Goal: Task Accomplishment & Management: Manage account settings

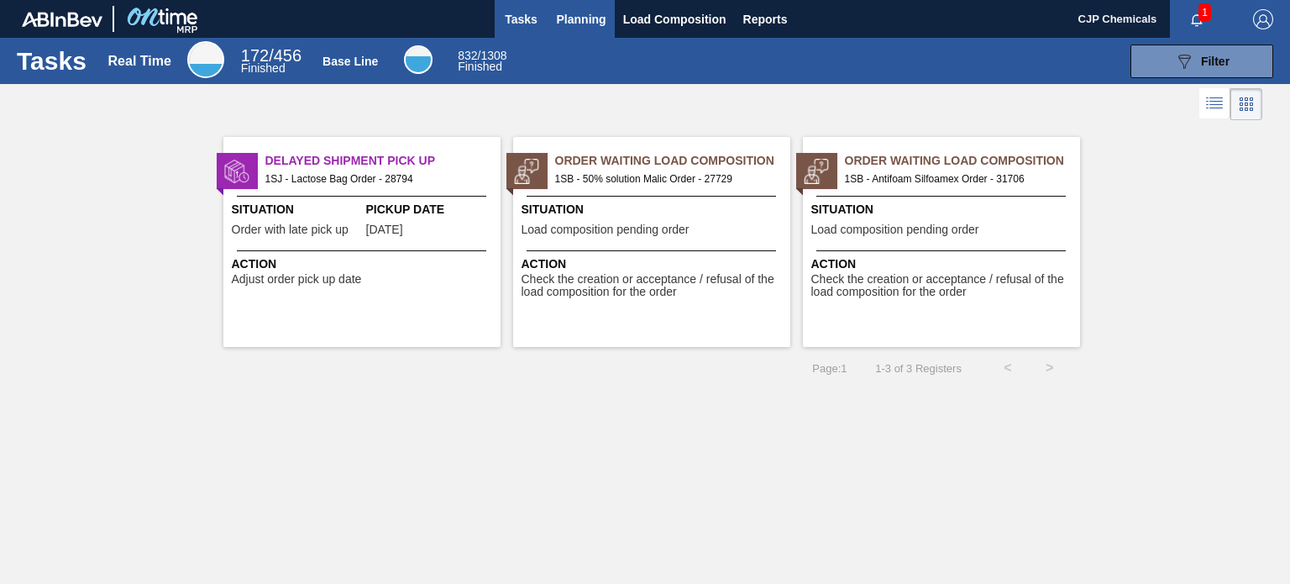
click at [586, 26] on span "Planning" at bounding box center [582, 19] width 50 height 20
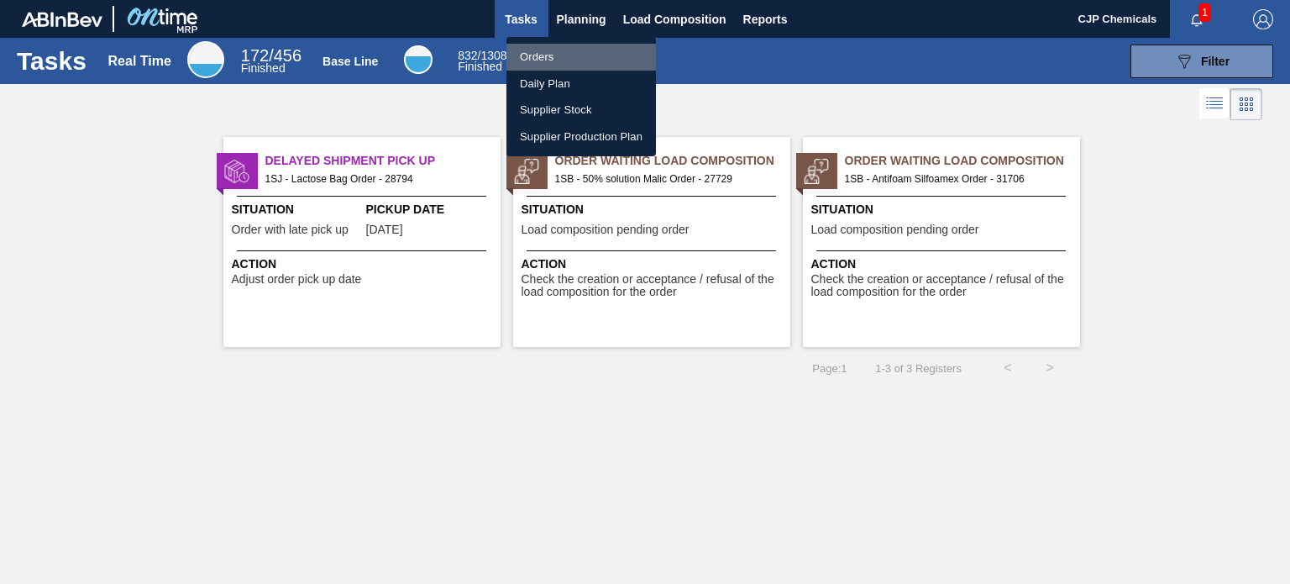
click at [539, 53] on li "Orders" at bounding box center [582, 57] width 150 height 27
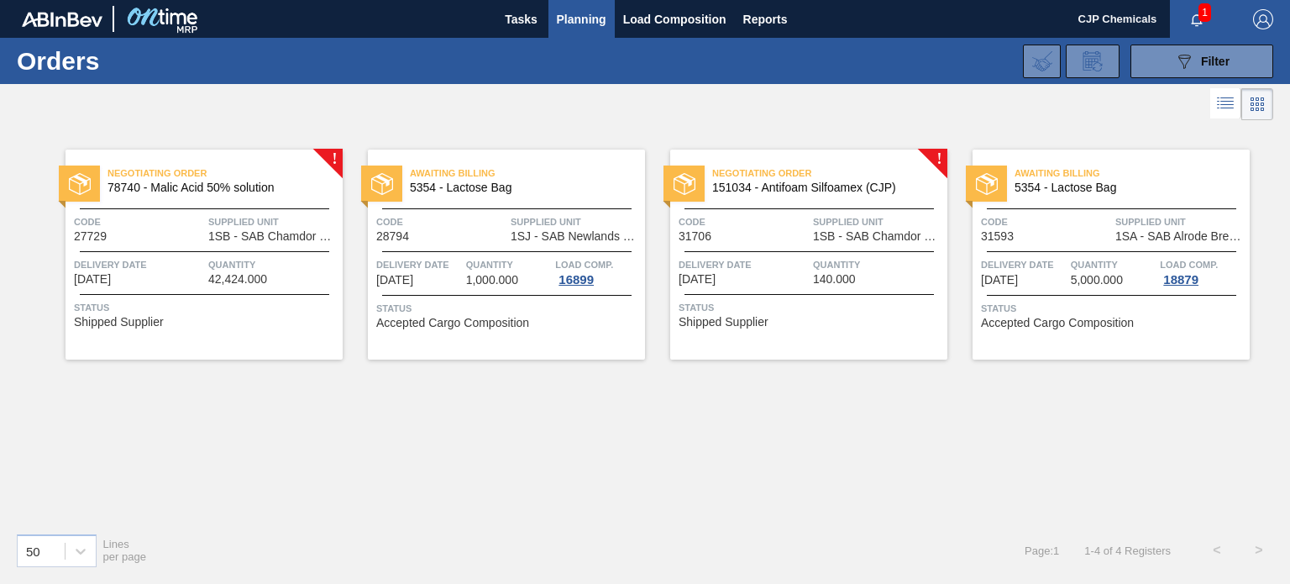
click at [843, 328] on div "Negotiating Order 151034 - Antifoam Silfoamex (CJP) Code 31706 Supplied Unit 1S…" at bounding box center [808, 255] width 277 height 210
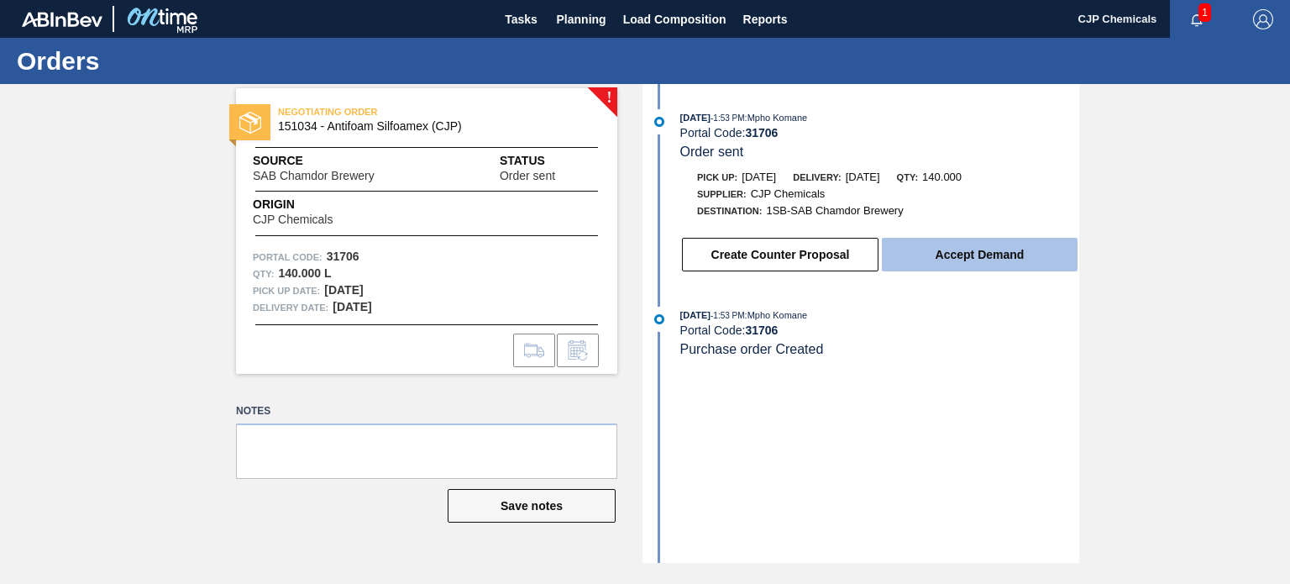
click at [931, 264] on button "Accept Demand" at bounding box center [980, 255] width 196 height 34
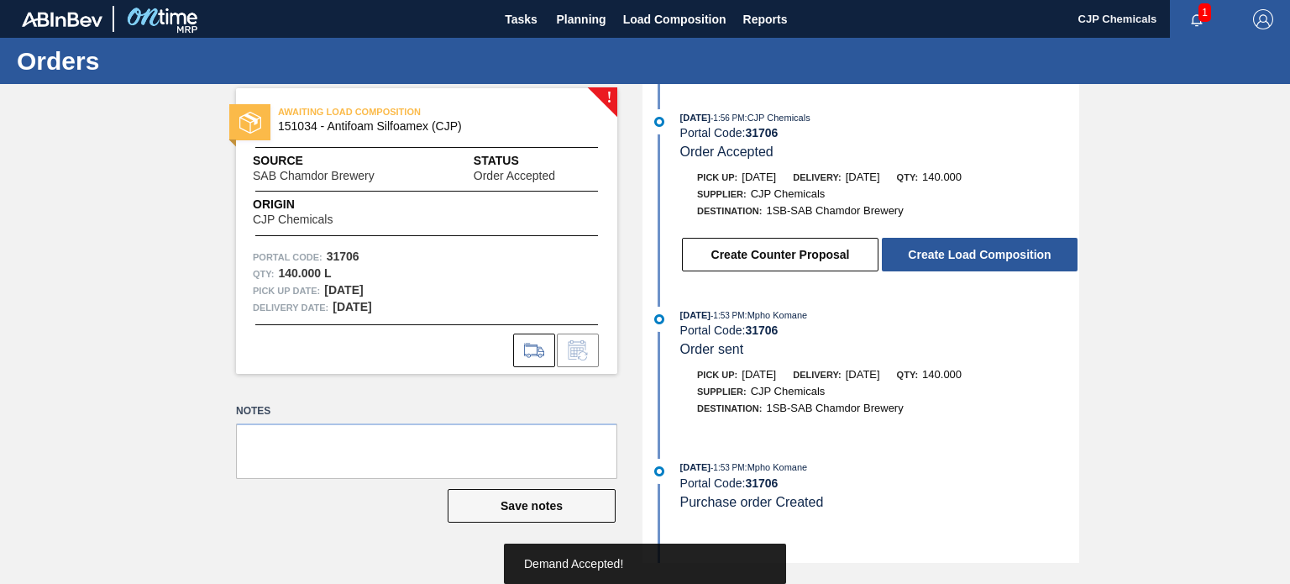
click at [931, 264] on button "Create Load Composition" at bounding box center [980, 255] width 196 height 34
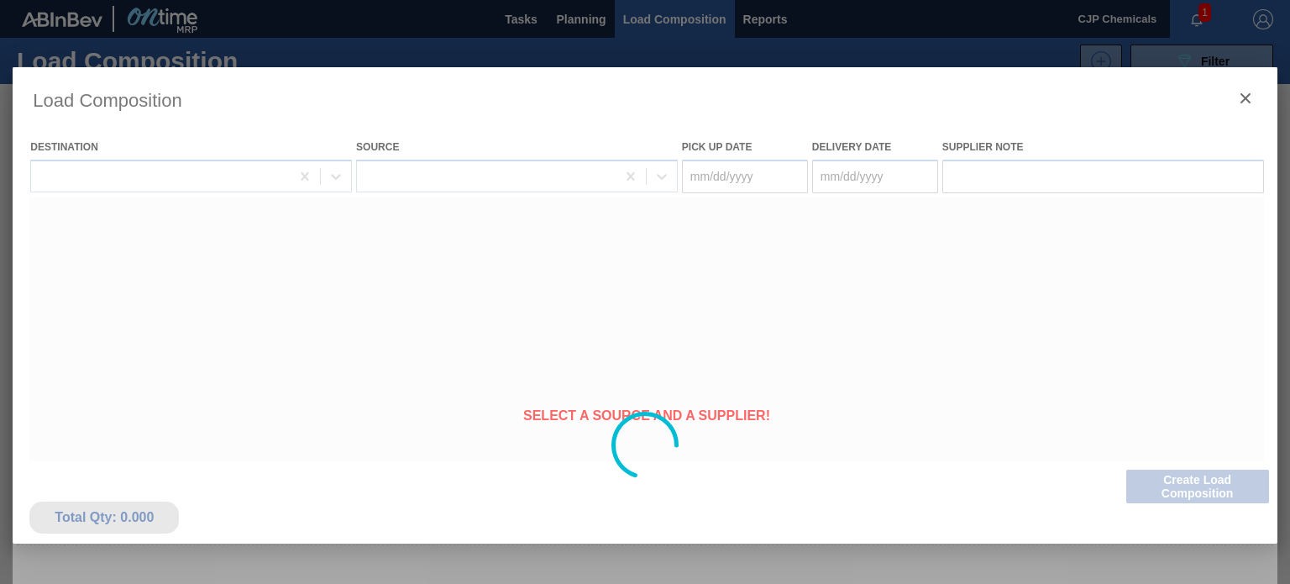
type Date "[DATE]"
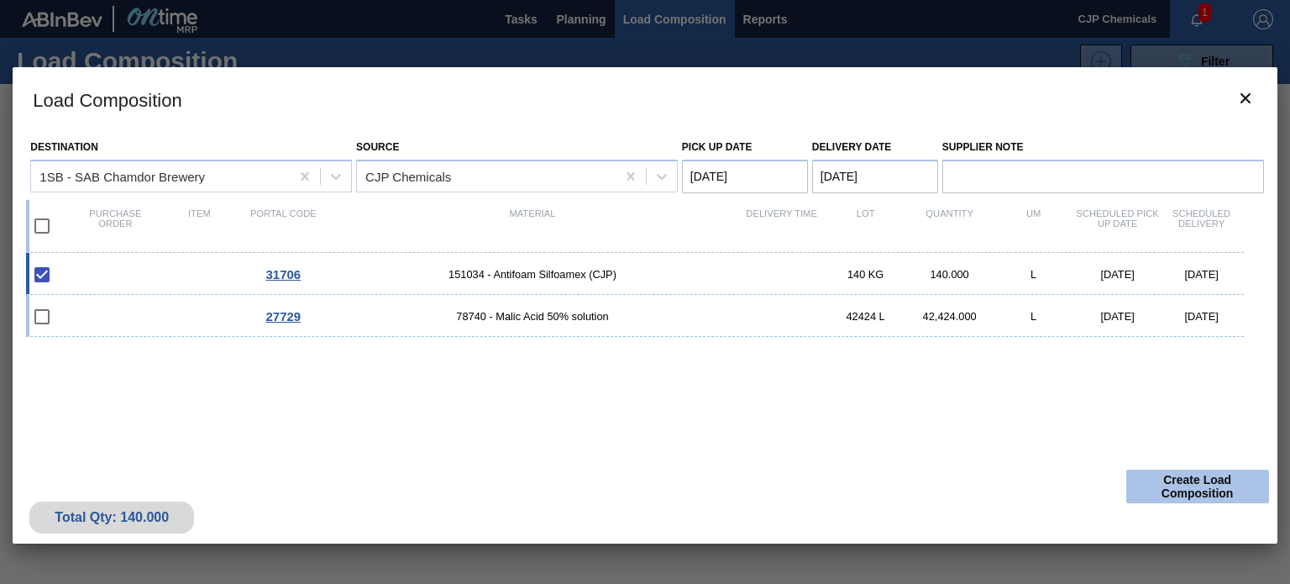
click at [1152, 492] on button "Create Load Composition" at bounding box center [1197, 487] width 143 height 34
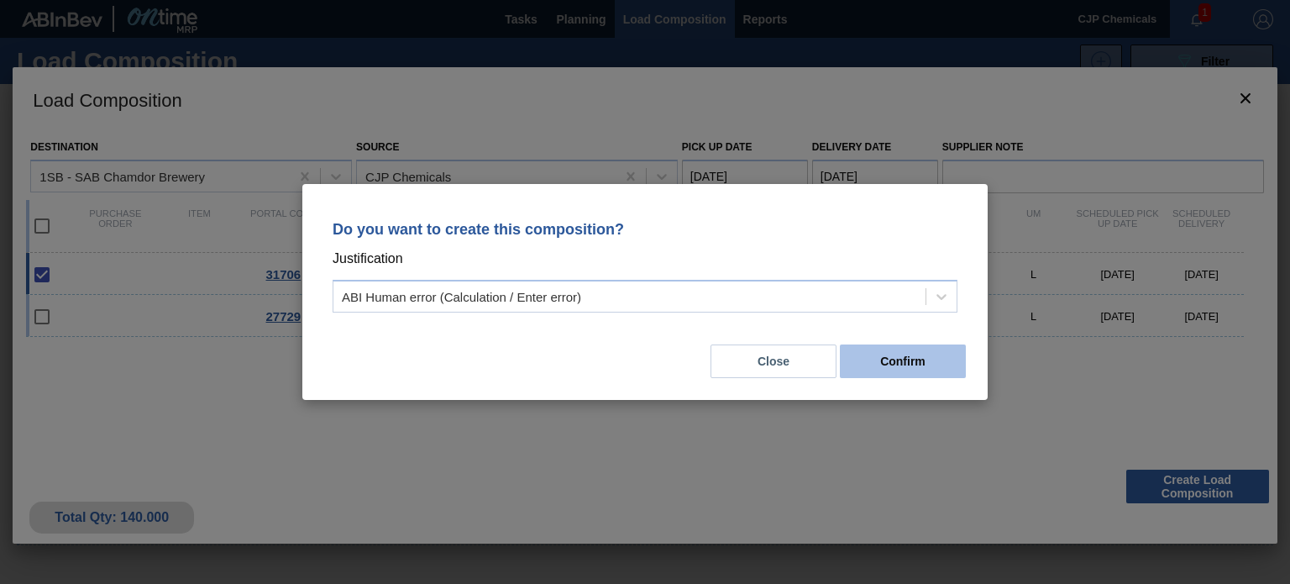
click at [921, 359] on button "Confirm" at bounding box center [903, 361] width 126 height 34
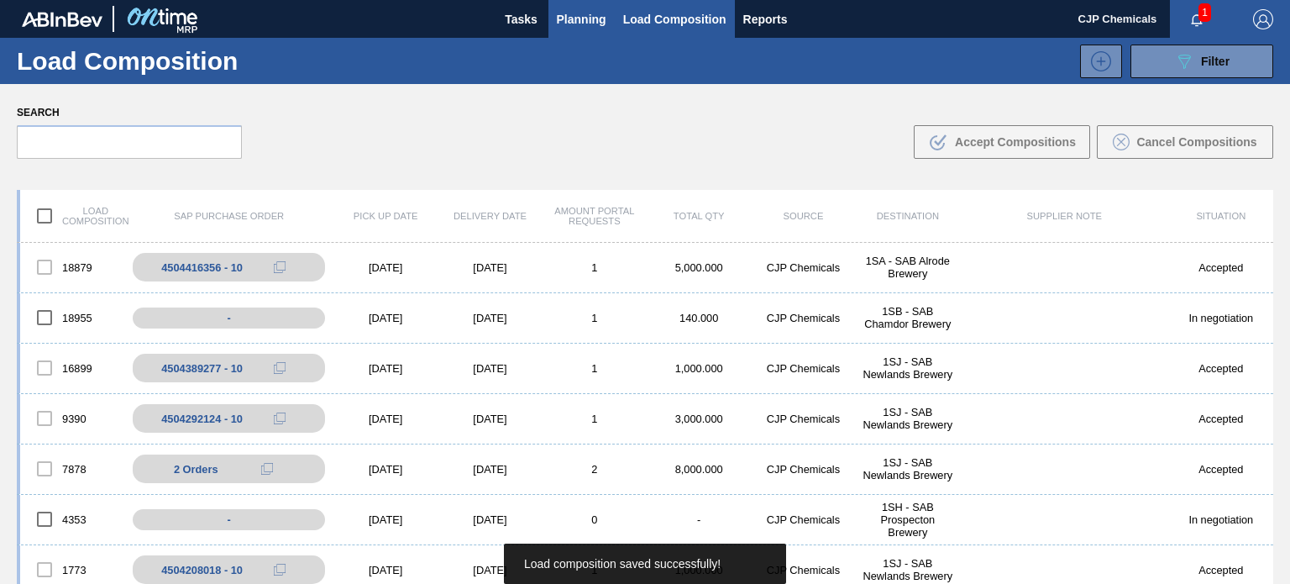
click at [578, 13] on span "Planning" at bounding box center [582, 19] width 50 height 20
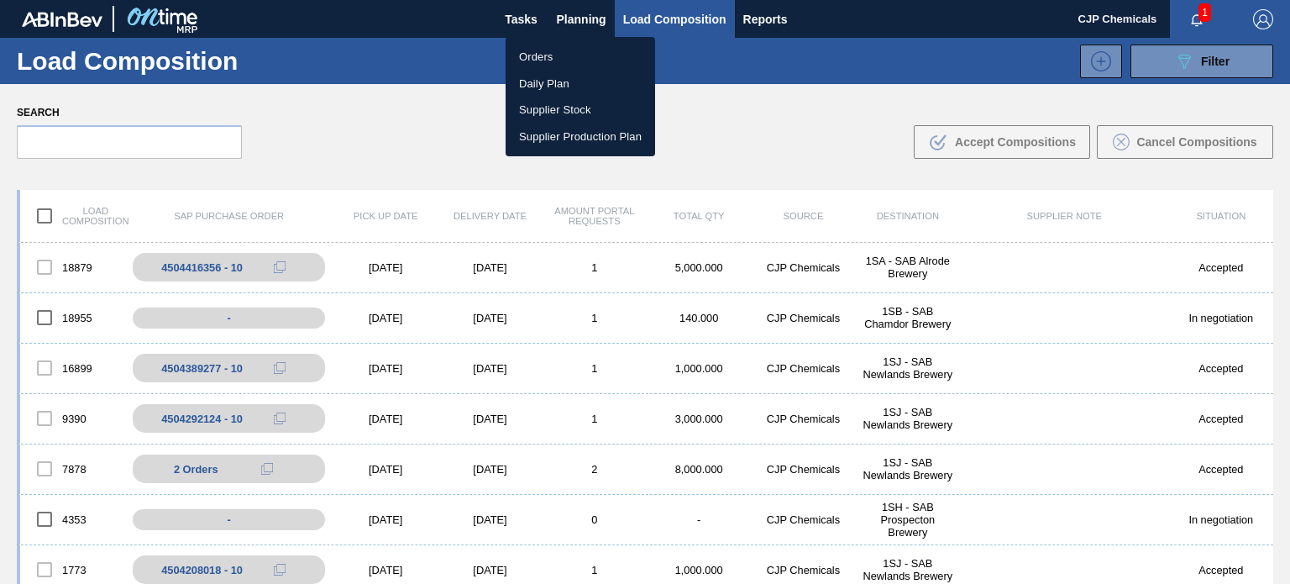
click at [538, 55] on li "Orders" at bounding box center [581, 57] width 150 height 27
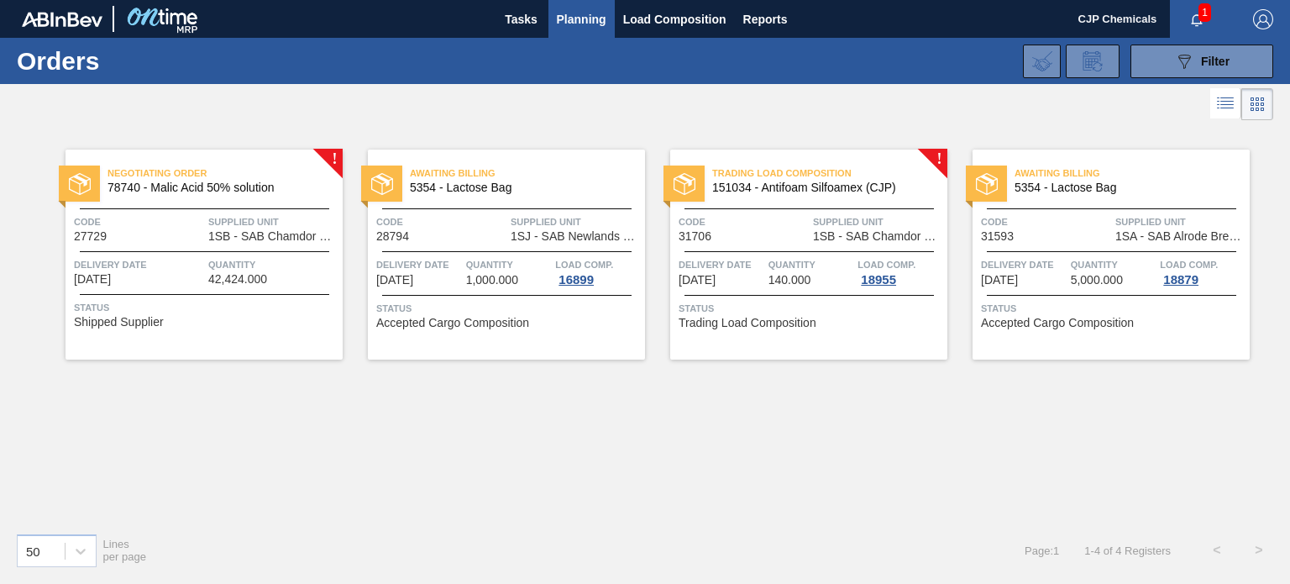
click at [768, 231] on div "Code 31706" at bounding box center [744, 227] width 130 height 29
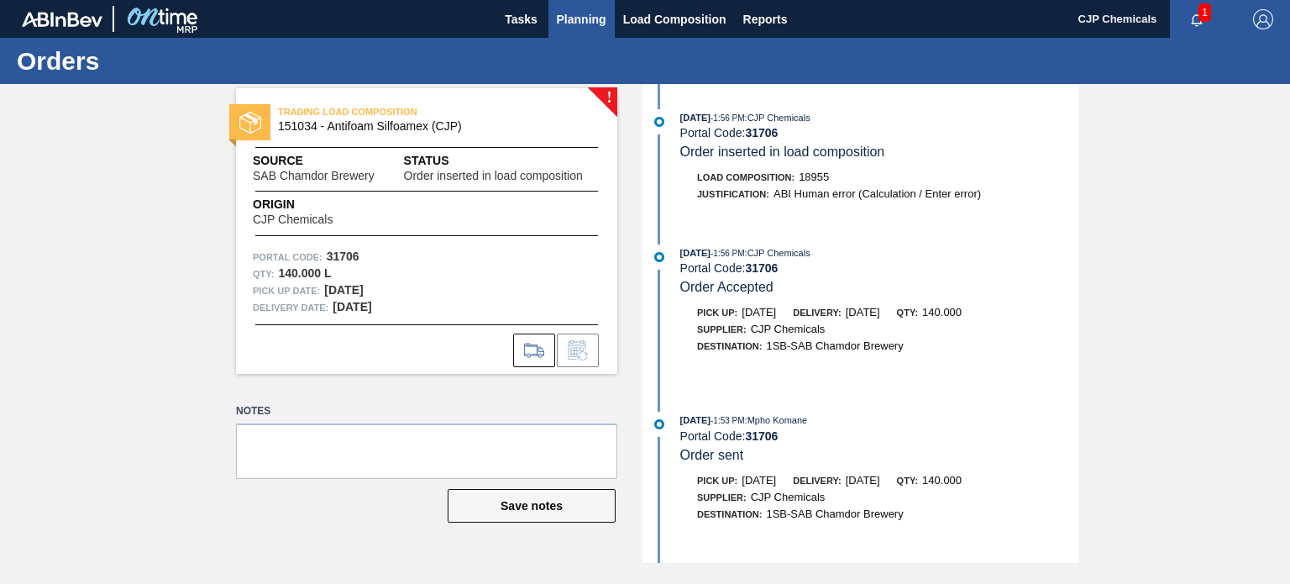
click at [586, 29] on span "Planning" at bounding box center [582, 19] width 50 height 20
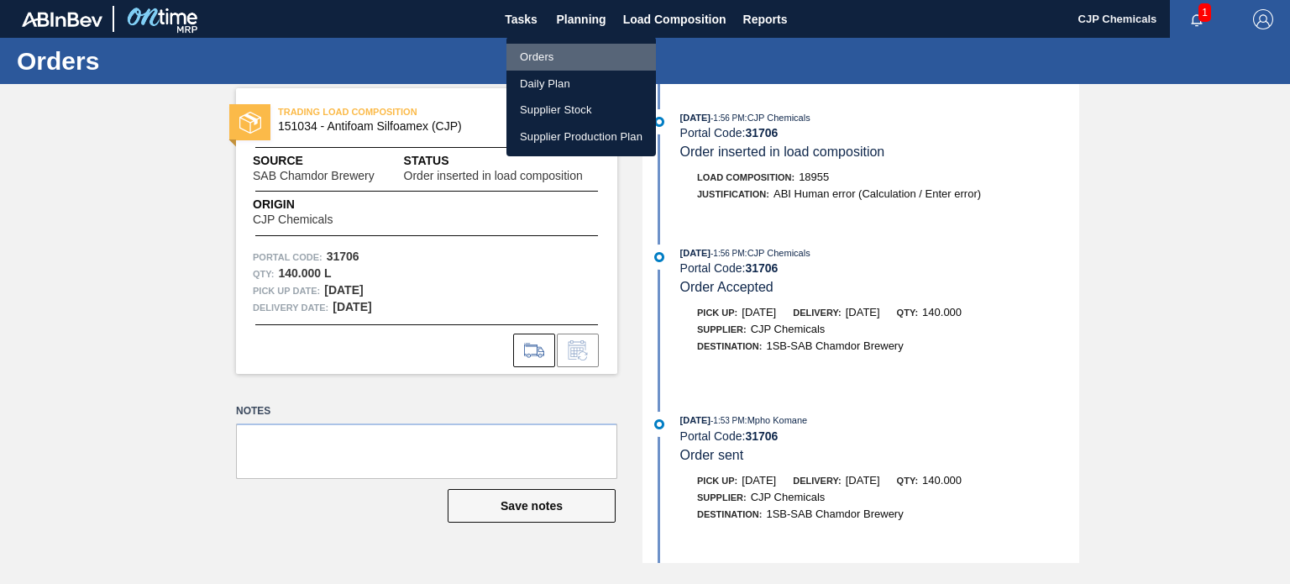
click at [550, 60] on li "Orders" at bounding box center [582, 57] width 150 height 27
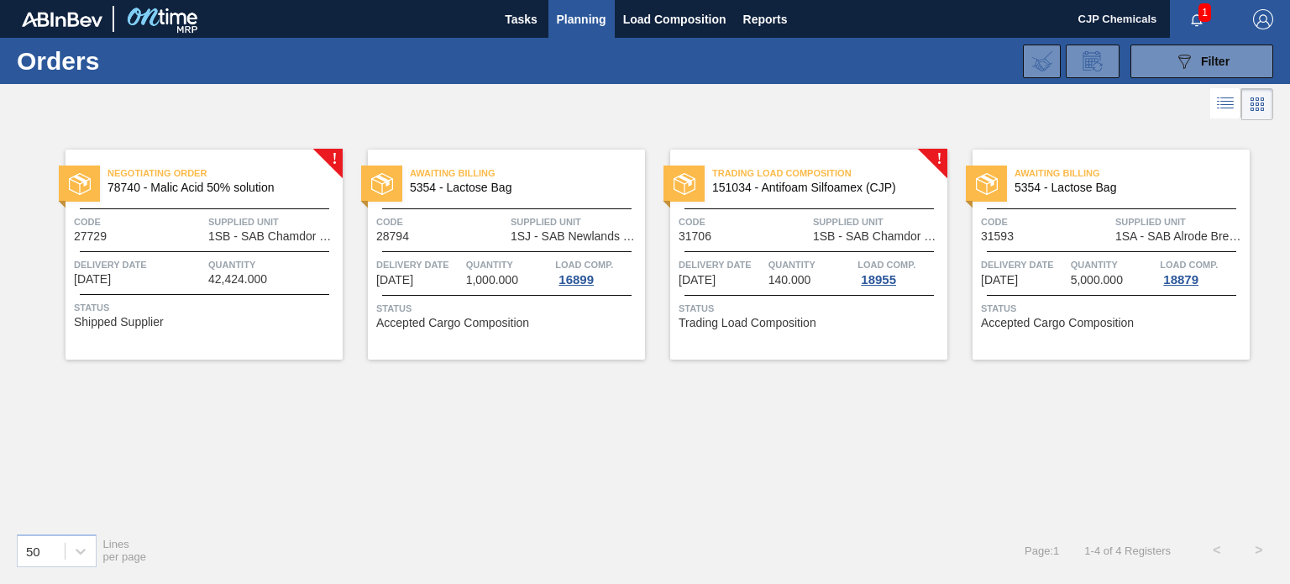
click at [768, 231] on div "Code 31706" at bounding box center [744, 227] width 130 height 29
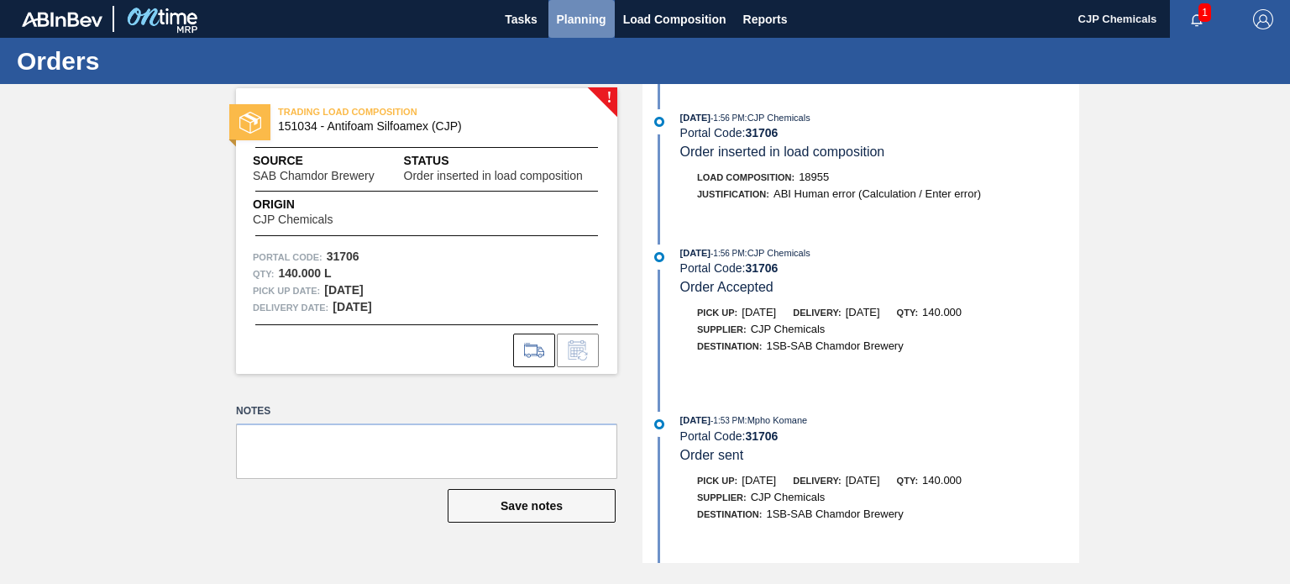
click at [578, 26] on span "Planning" at bounding box center [582, 19] width 50 height 20
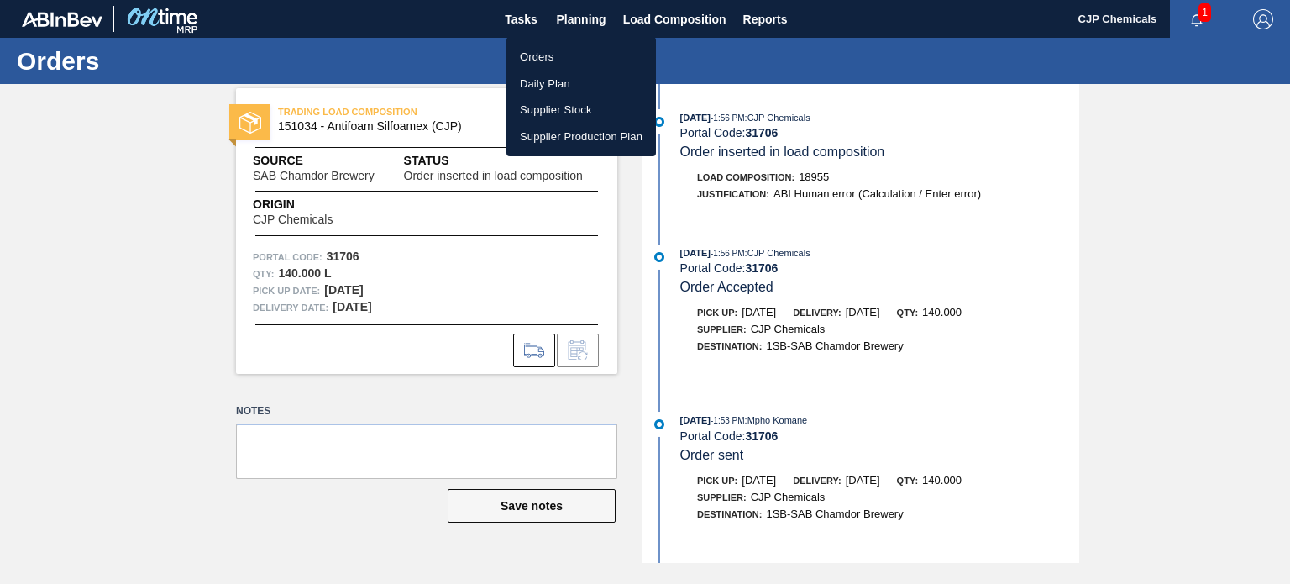
click at [554, 53] on li "Orders" at bounding box center [582, 57] width 150 height 27
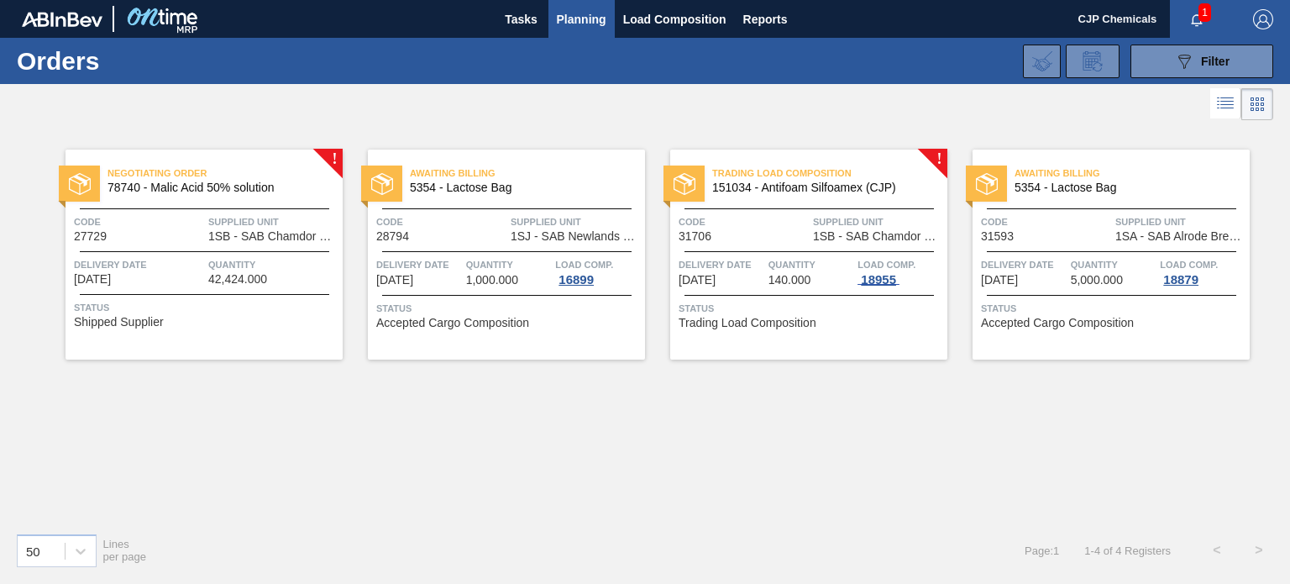
click at [876, 278] on div "18955" at bounding box center [879, 279] width 42 height 13
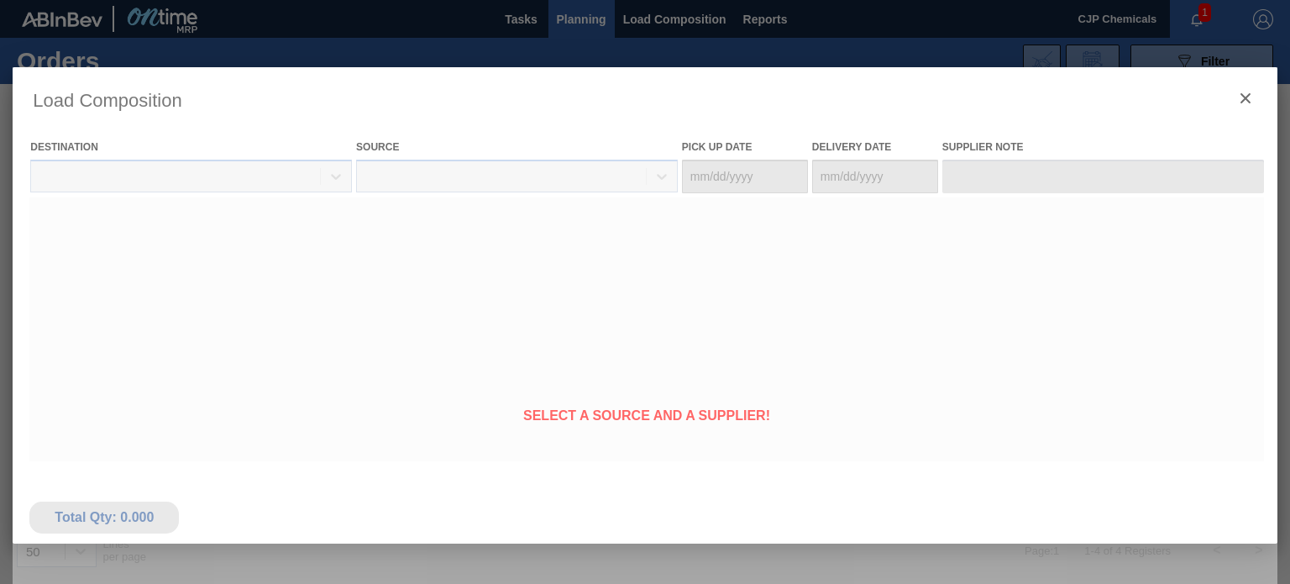
type Date "[DATE]"
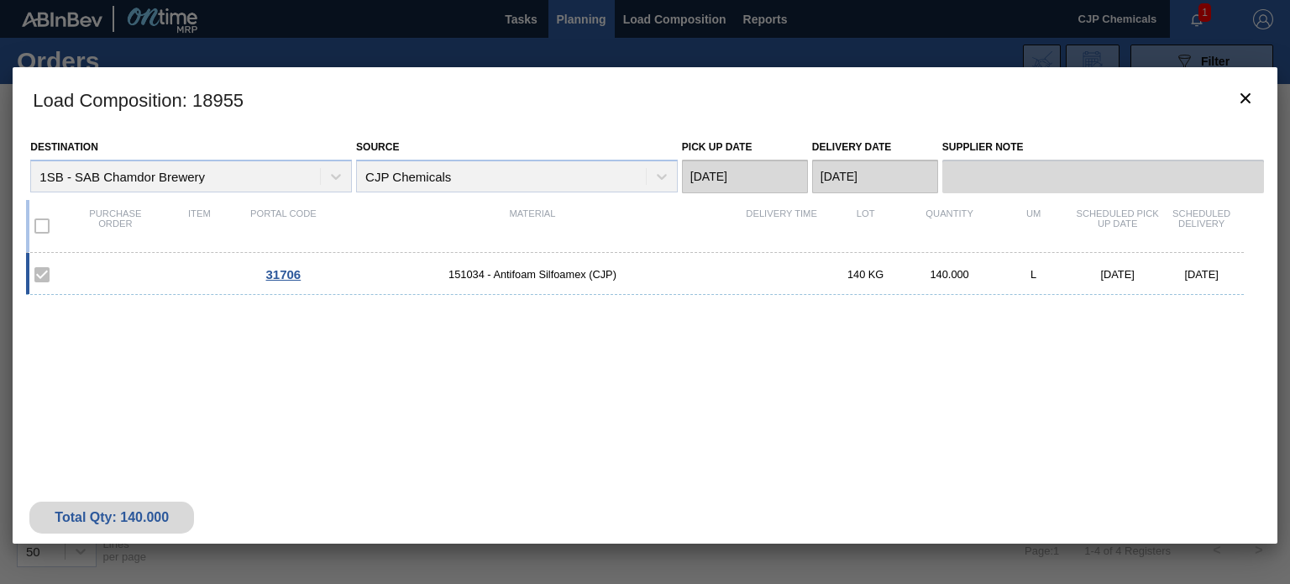
click at [544, 261] on div "31706 151034 - Antifoam Silfoamex (CJP) 140 KG 140.000 L [DATE] [DATE]" at bounding box center [634, 274] width 1217 height 42
click at [291, 276] on span "31706" at bounding box center [283, 274] width 35 height 14
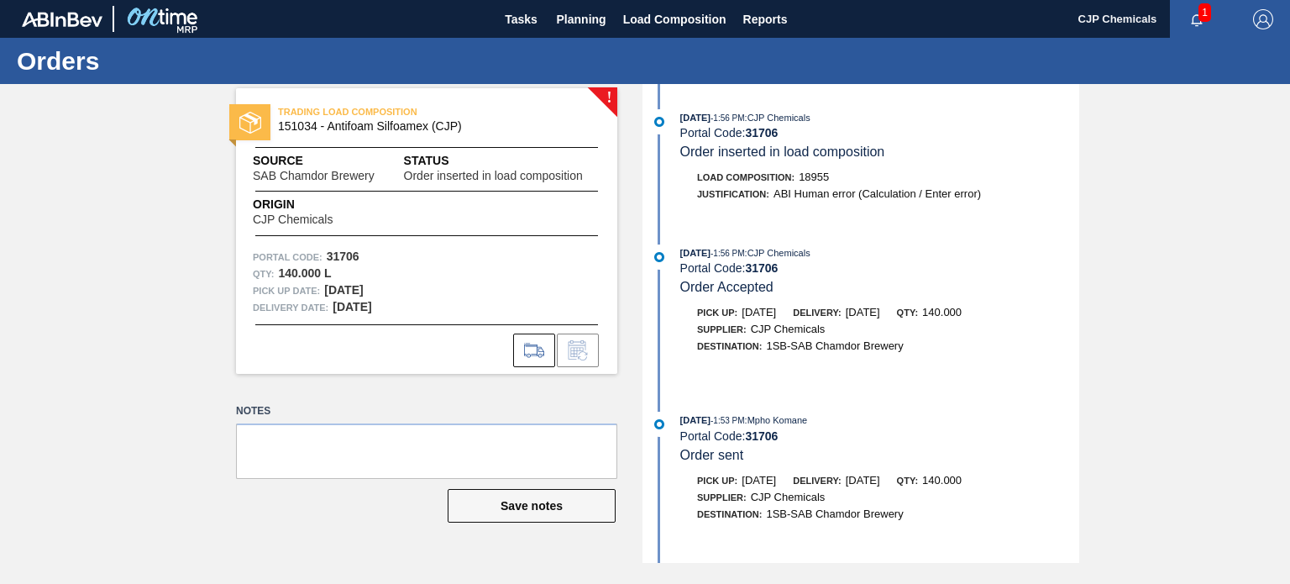
click at [1200, 13] on span "1" at bounding box center [1205, 12] width 13 height 18
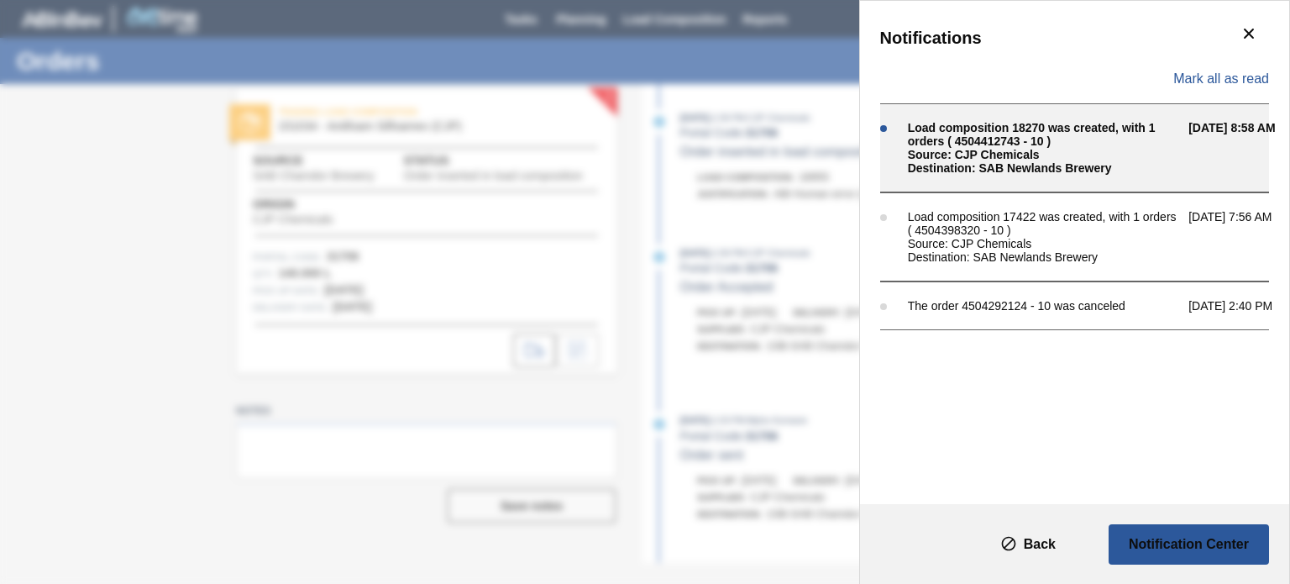
click at [1075, 150] on div "Source: CJP Chemicals" at bounding box center [1044, 154] width 272 height 13
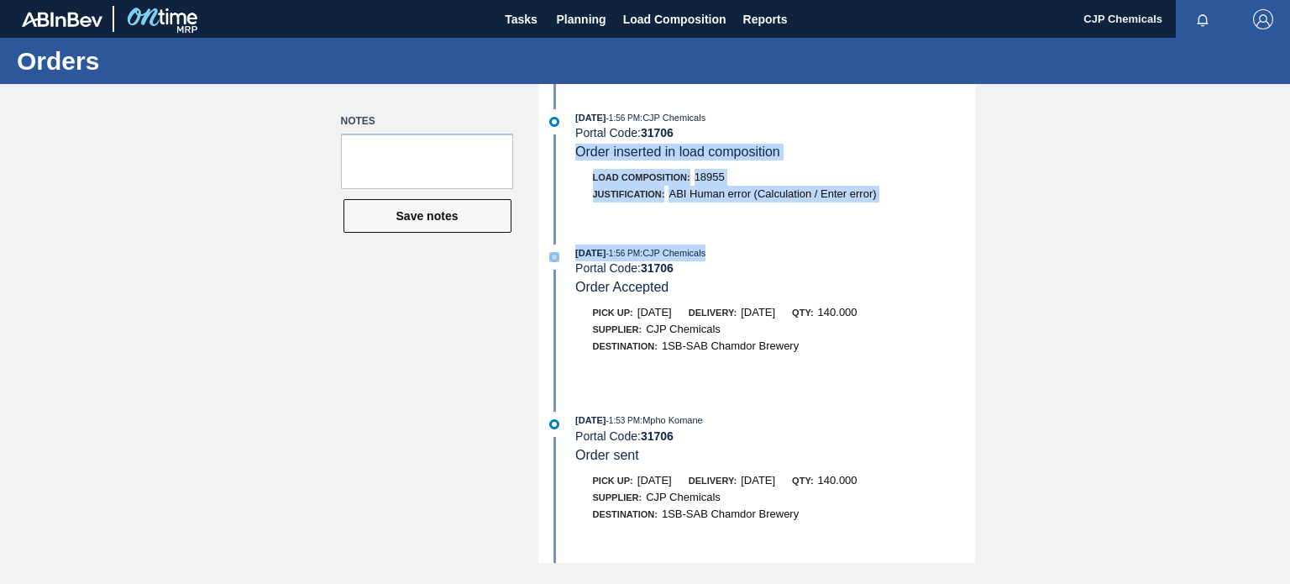
drag, startPoint x: 1289, startPoint y: 234, endPoint x: 1283, endPoint y: 134, distance: 100.2
click at [1283, 134] on div "Notes Save notes [DATE] 1:56 PM : CJP Chemicals Portal Code: 31706 Order insert…" at bounding box center [645, 323] width 1290 height 479
click at [585, 16] on span "Planning" at bounding box center [582, 19] width 50 height 20
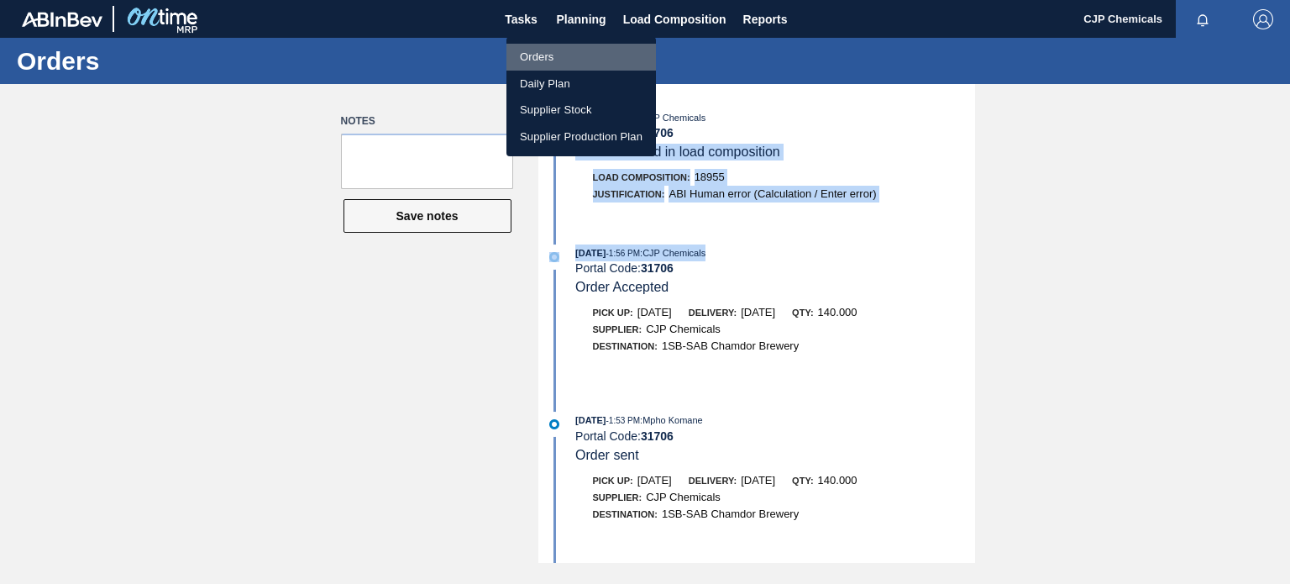
click at [536, 63] on li "Orders" at bounding box center [582, 57] width 150 height 27
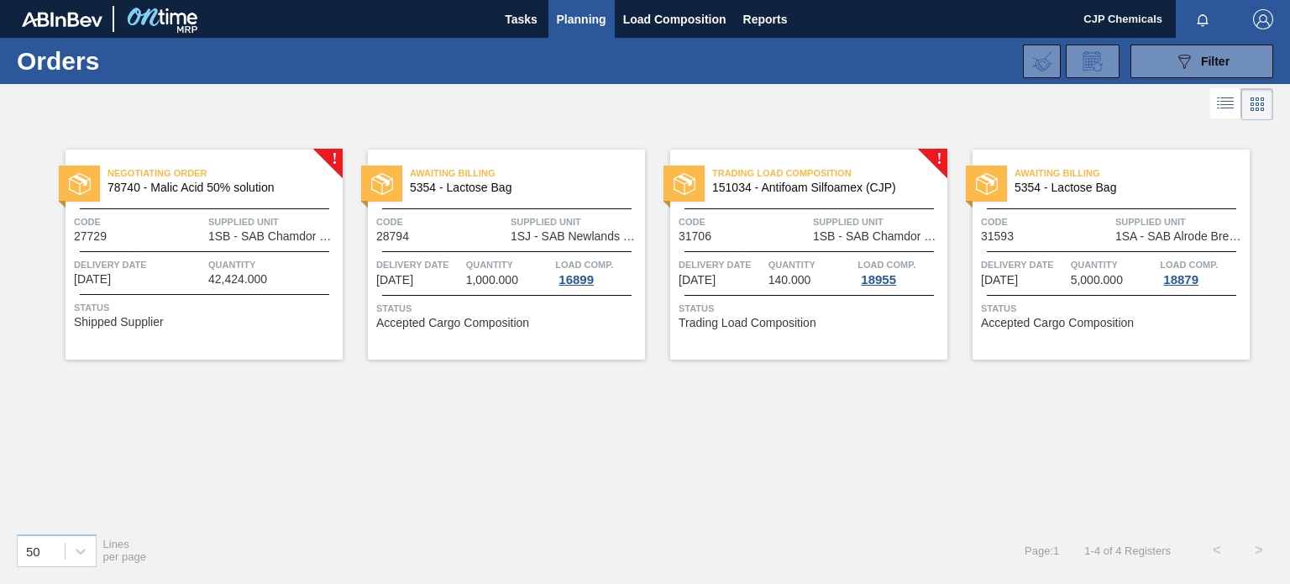
click at [939, 160] on div "Trading Load Composition 151034 - Antifoam Silfoamex (CJP) Code 31706 Supplied …" at bounding box center [808, 255] width 277 height 210
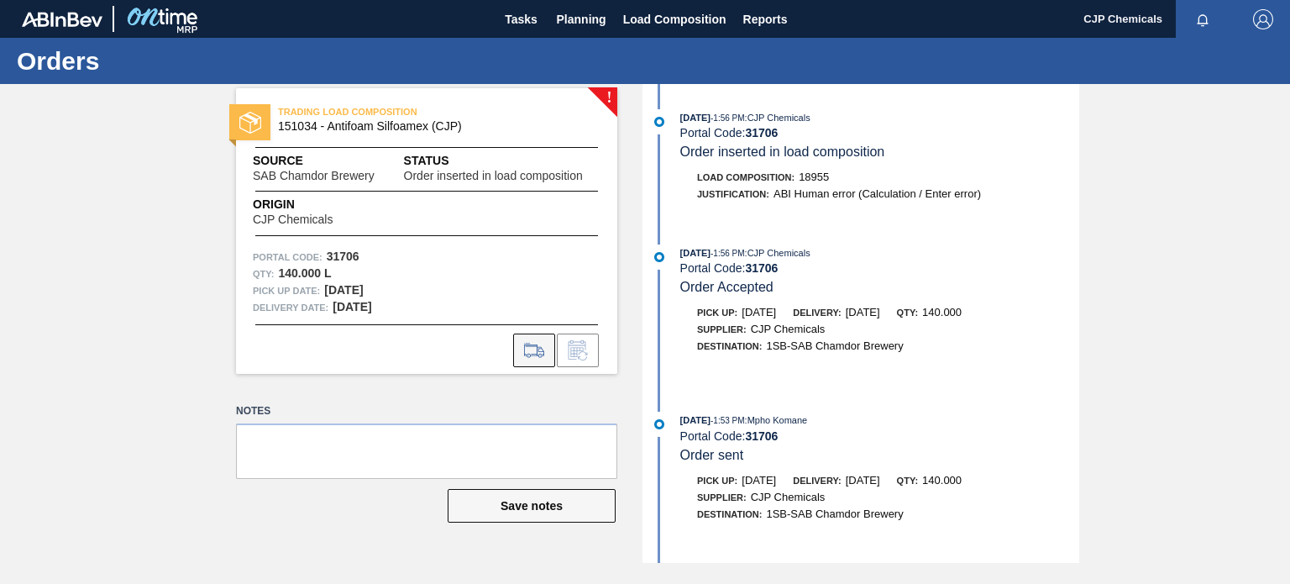
click at [537, 358] on icon at bounding box center [534, 350] width 27 height 20
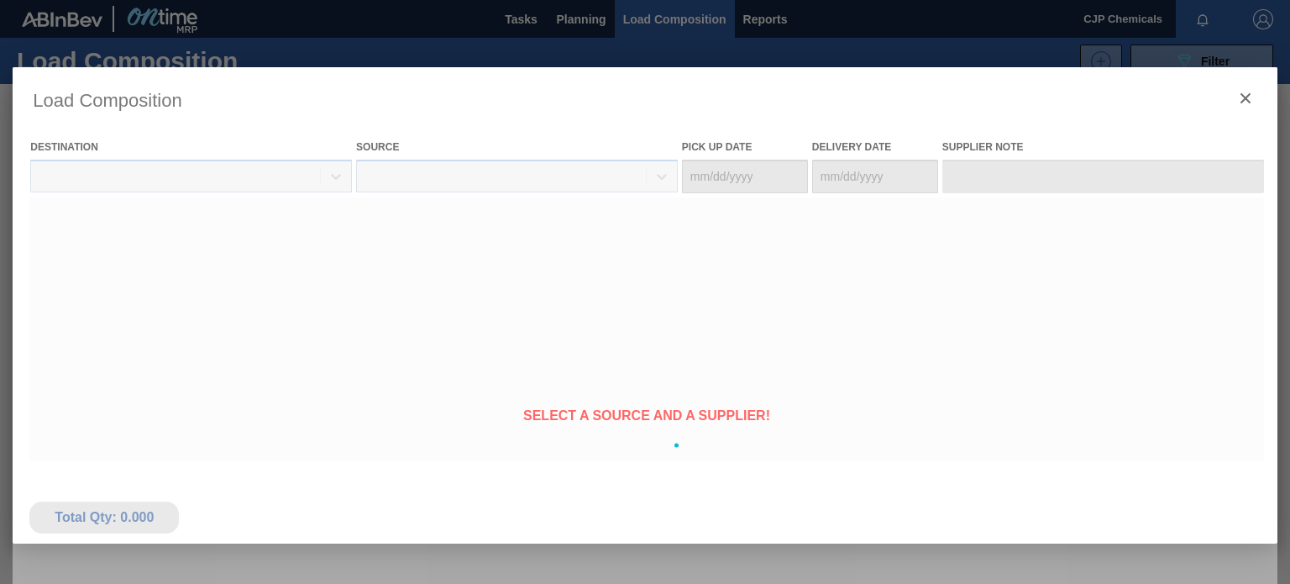
type Date "[DATE]"
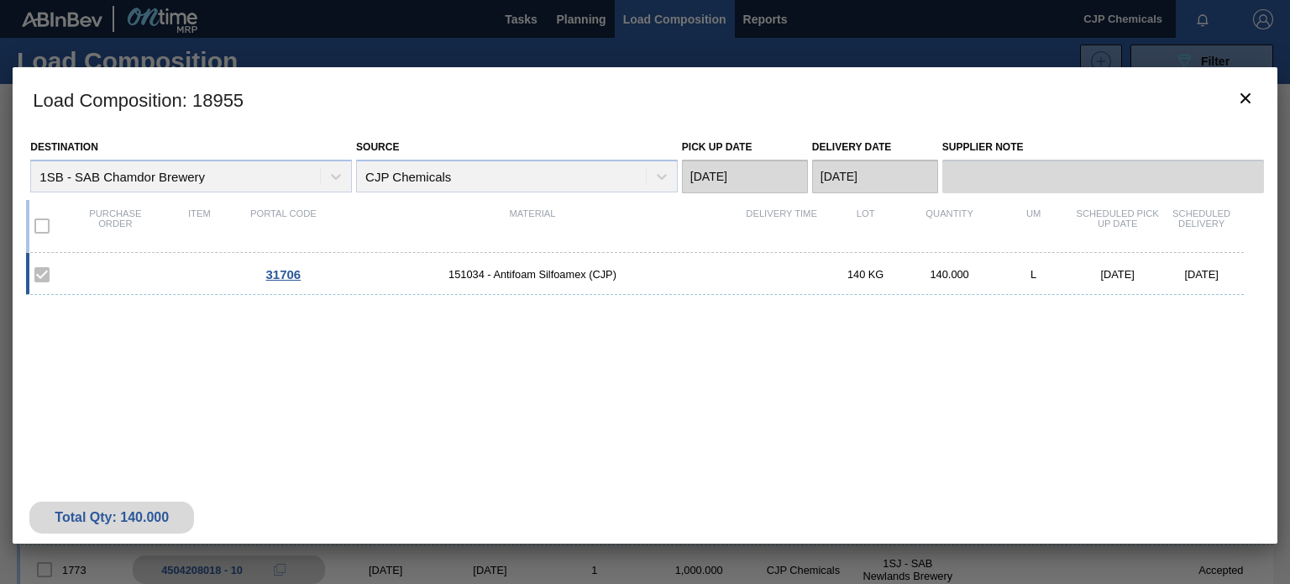
click at [34, 225] on label at bounding box center [41, 225] width 35 height 35
click at [736, 276] on span "151034 - Antifoam Silfoamex (CJP)" at bounding box center [532, 274] width 414 height 13
click at [568, 276] on span "151034 - Antifoam Silfoamex (CJP)" at bounding box center [532, 274] width 414 height 13
click at [284, 280] on span "31706" at bounding box center [283, 274] width 35 height 14
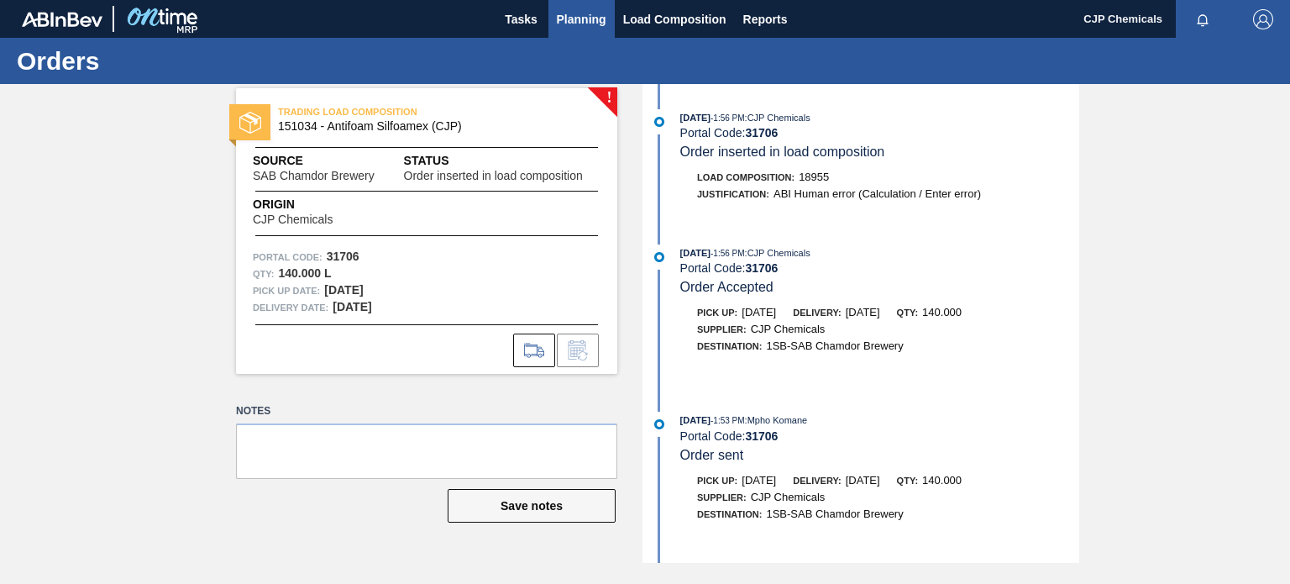
click at [579, 34] on button "Planning" at bounding box center [582, 19] width 66 height 38
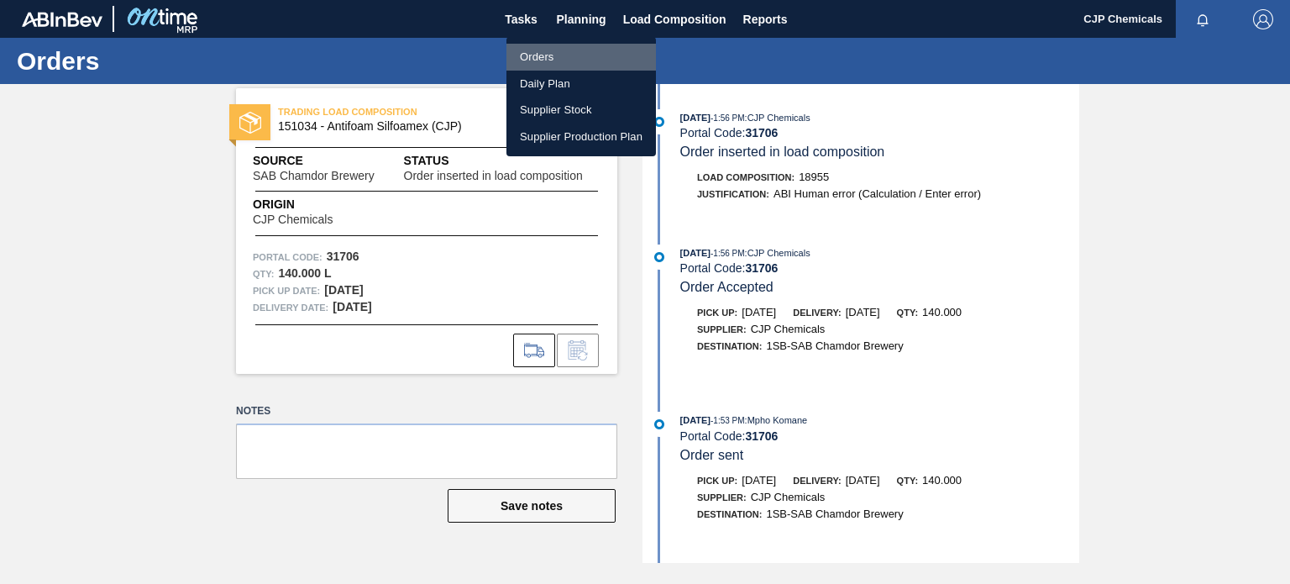
click at [546, 52] on li "Orders" at bounding box center [582, 57] width 150 height 27
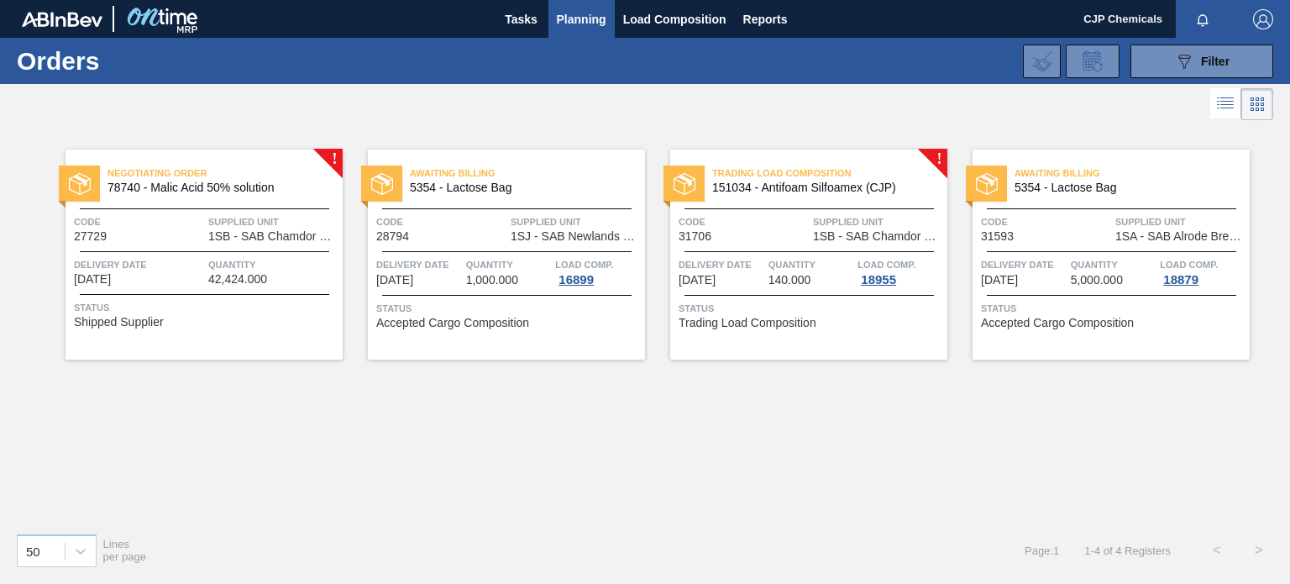
click at [786, 237] on div "Code 31706" at bounding box center [744, 227] width 130 height 29
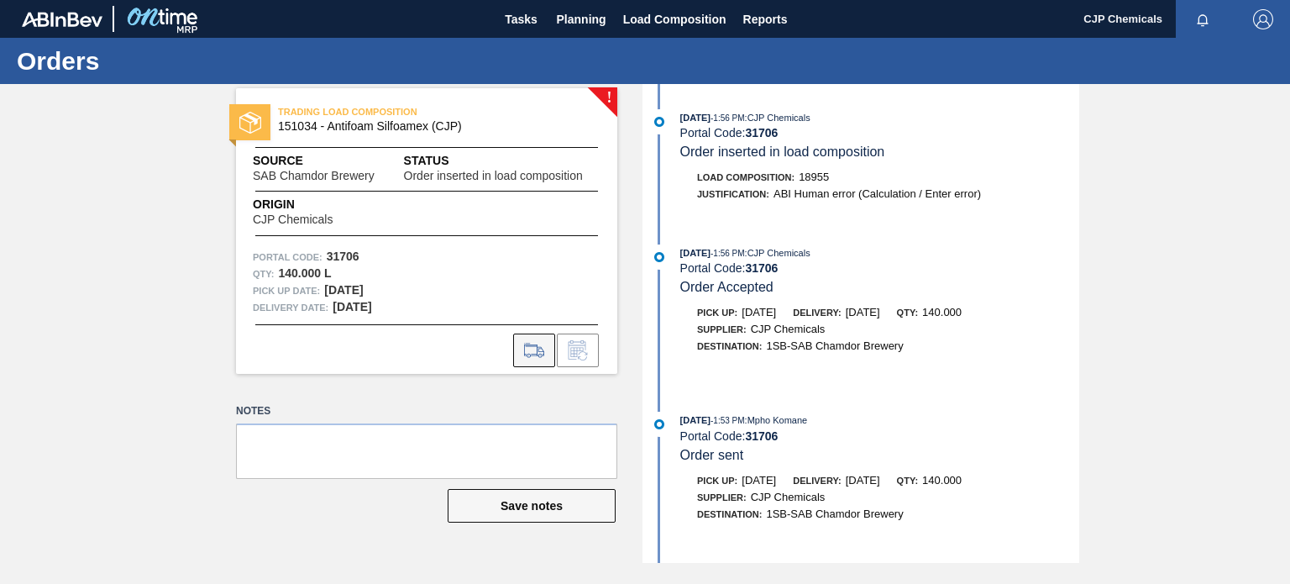
click at [540, 360] on button at bounding box center [534, 350] width 42 height 34
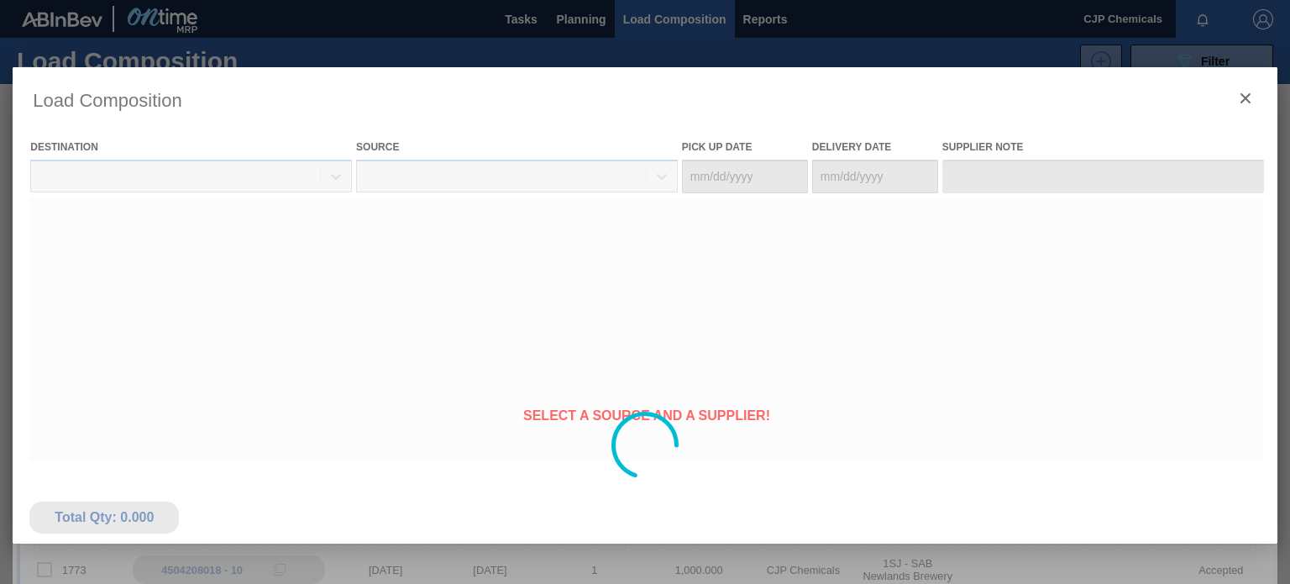
type Date "[DATE]"
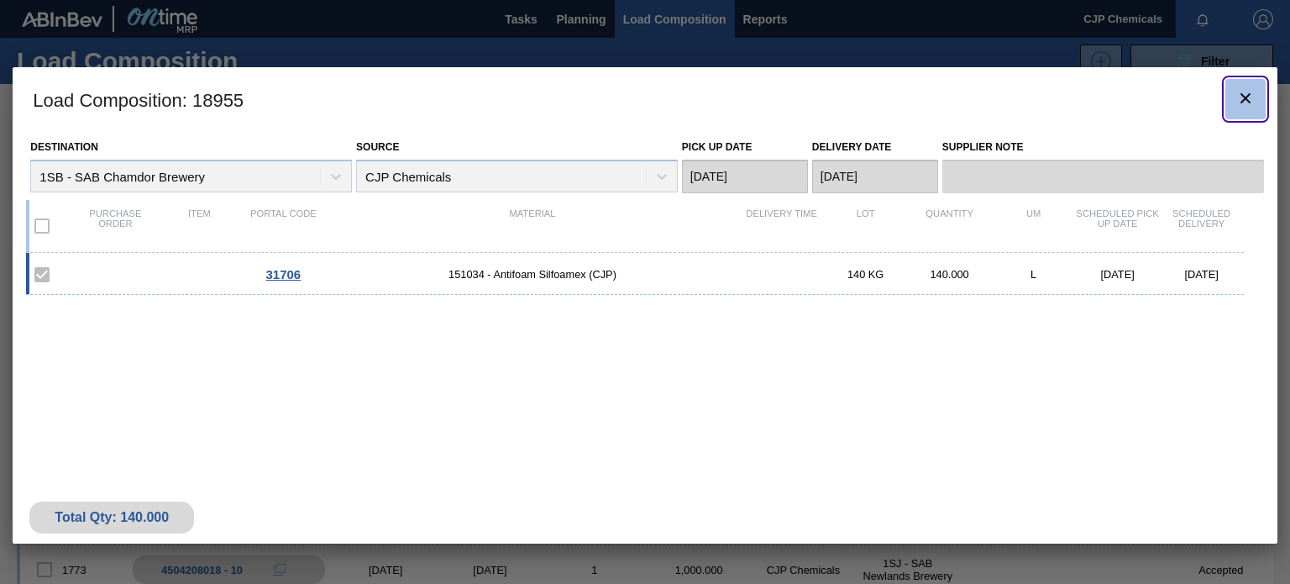
click at [1252, 97] on icon "botão de ícone" at bounding box center [1246, 98] width 20 height 20
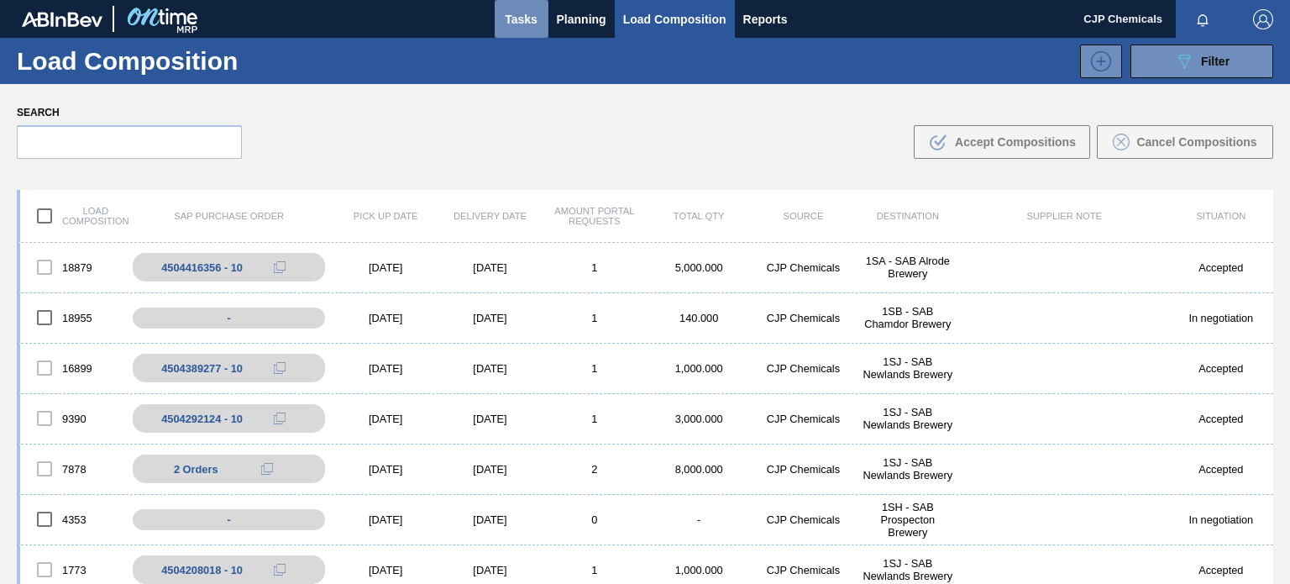
click at [524, 19] on span "Tasks" at bounding box center [521, 19] width 37 height 20
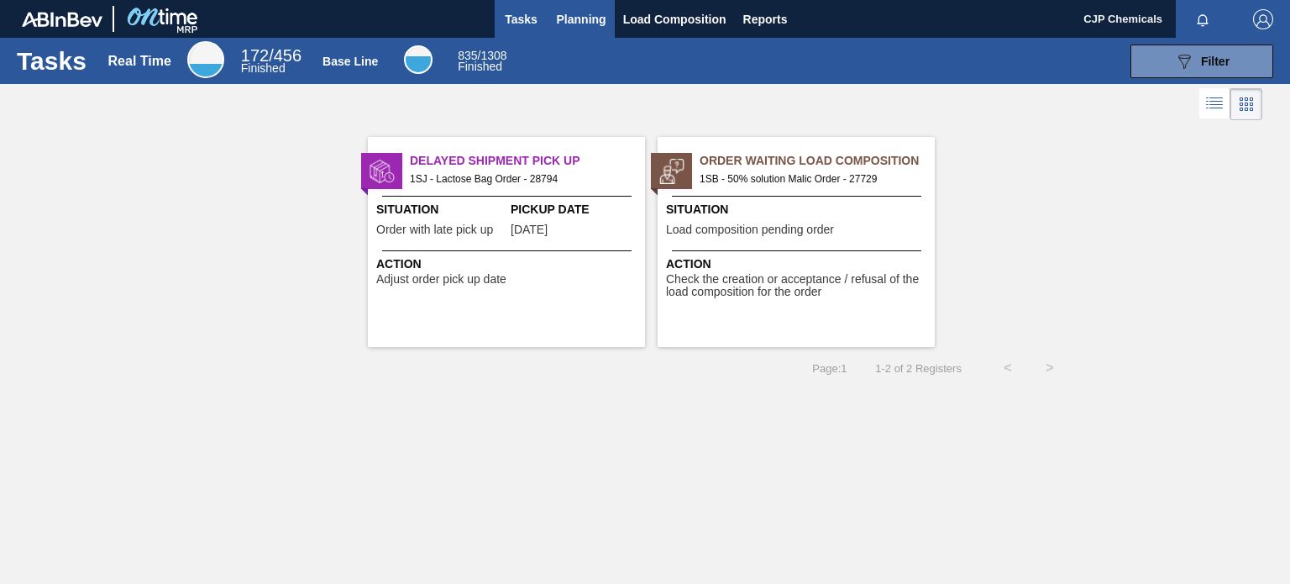
click at [582, 21] on span "Planning" at bounding box center [582, 19] width 50 height 20
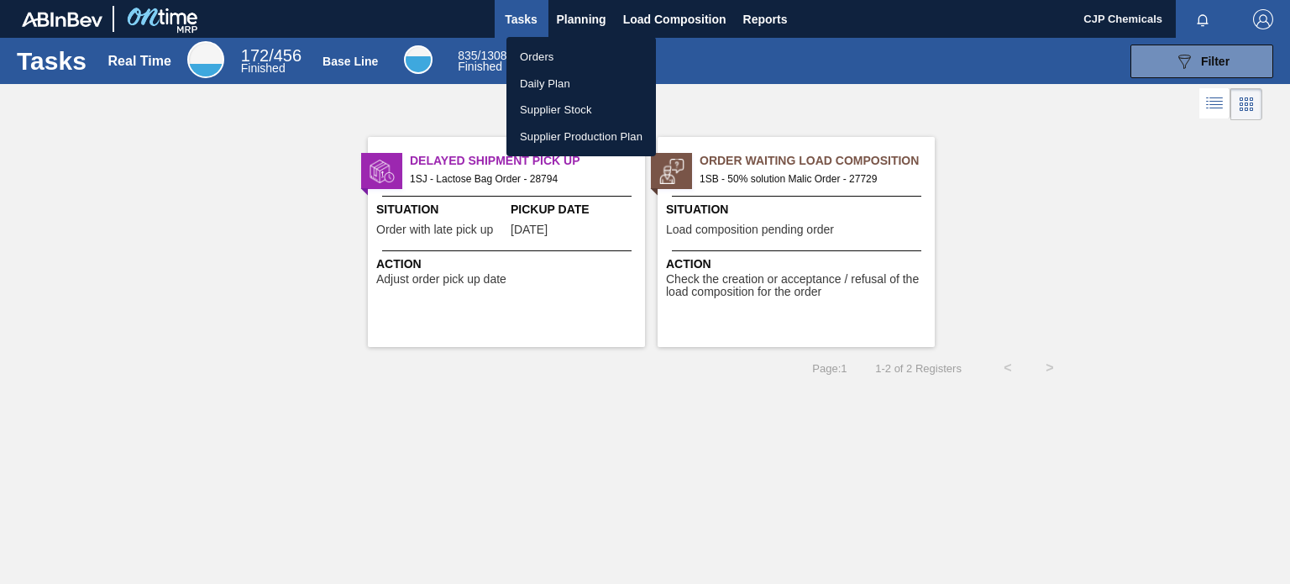
click at [539, 56] on li "Orders" at bounding box center [582, 57] width 150 height 27
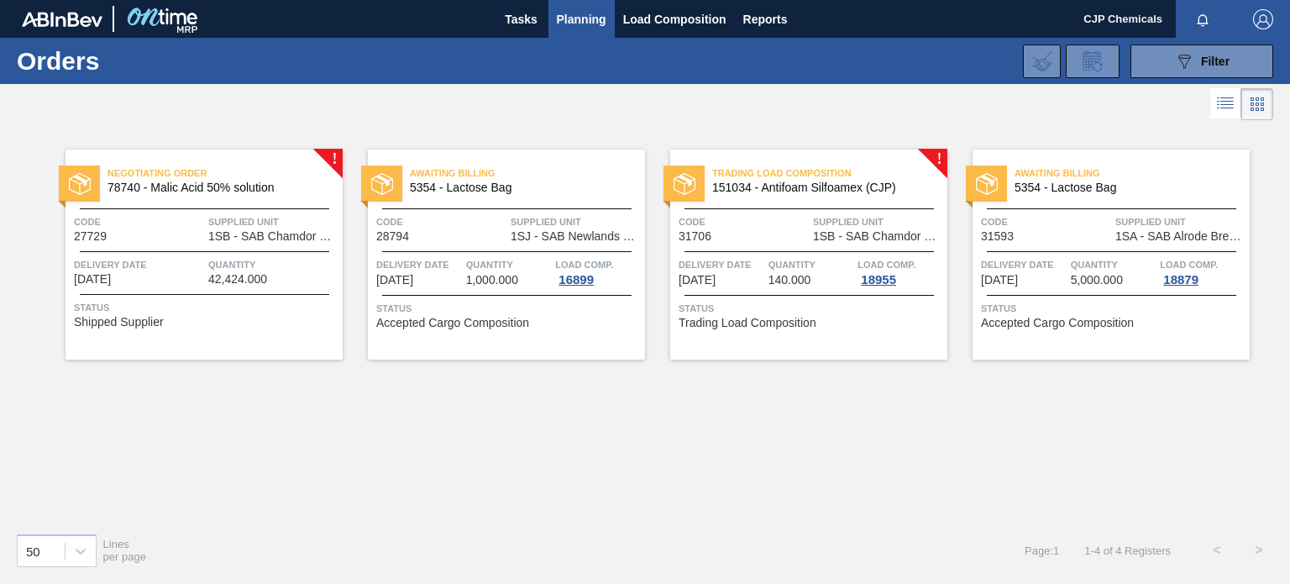
click at [937, 158] on div "Trading Load Composition 151034 - Antifoam Silfoamex (CJP) Code 31706 Supplied …" at bounding box center [808, 255] width 277 height 210
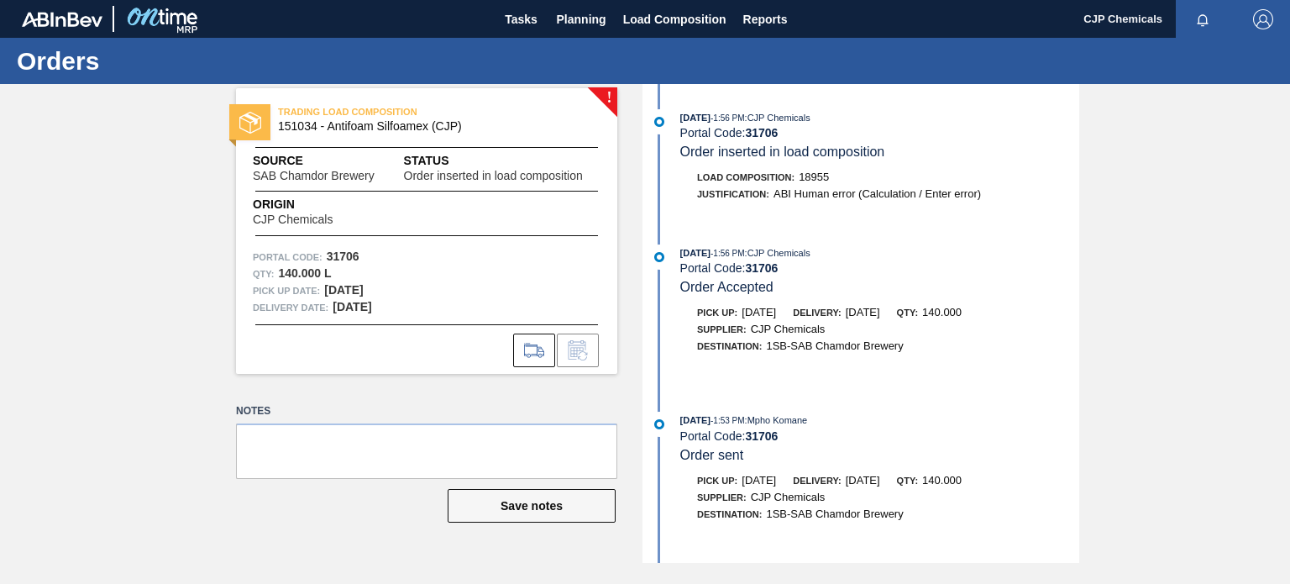
click at [218, 366] on div "! TRADING LOAD COMPOSITION 151034 - Antifoam Silfoamex (CJP) Source SAB Chamdor…" at bounding box center [414, 231] width 407 height 286
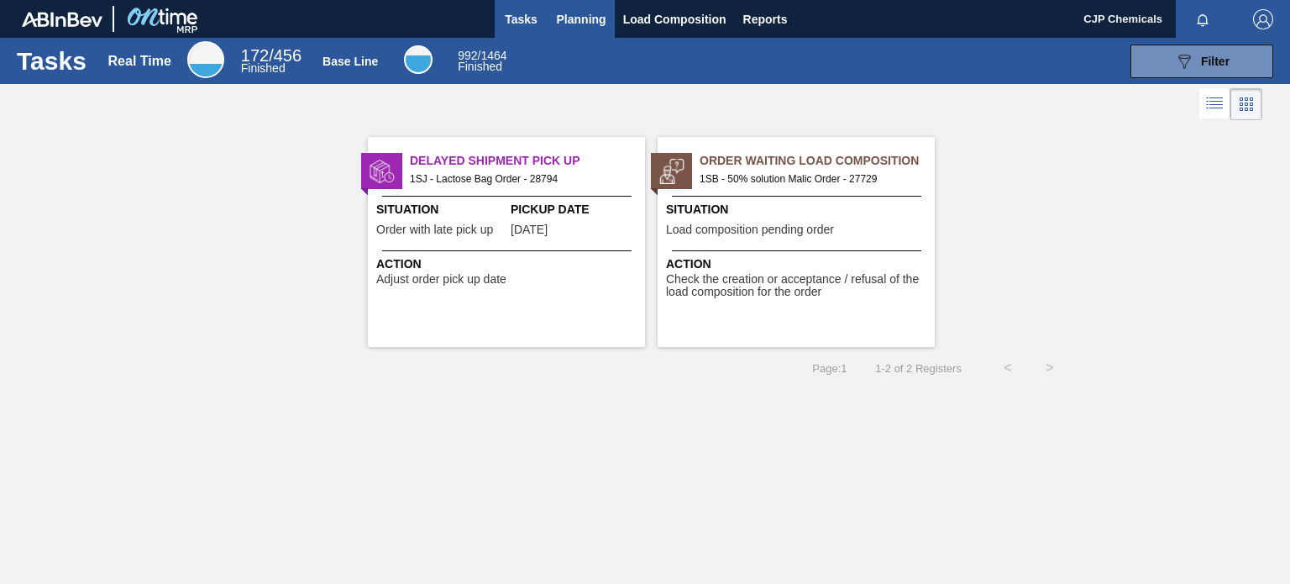
click at [596, 22] on span "Planning" at bounding box center [582, 19] width 50 height 20
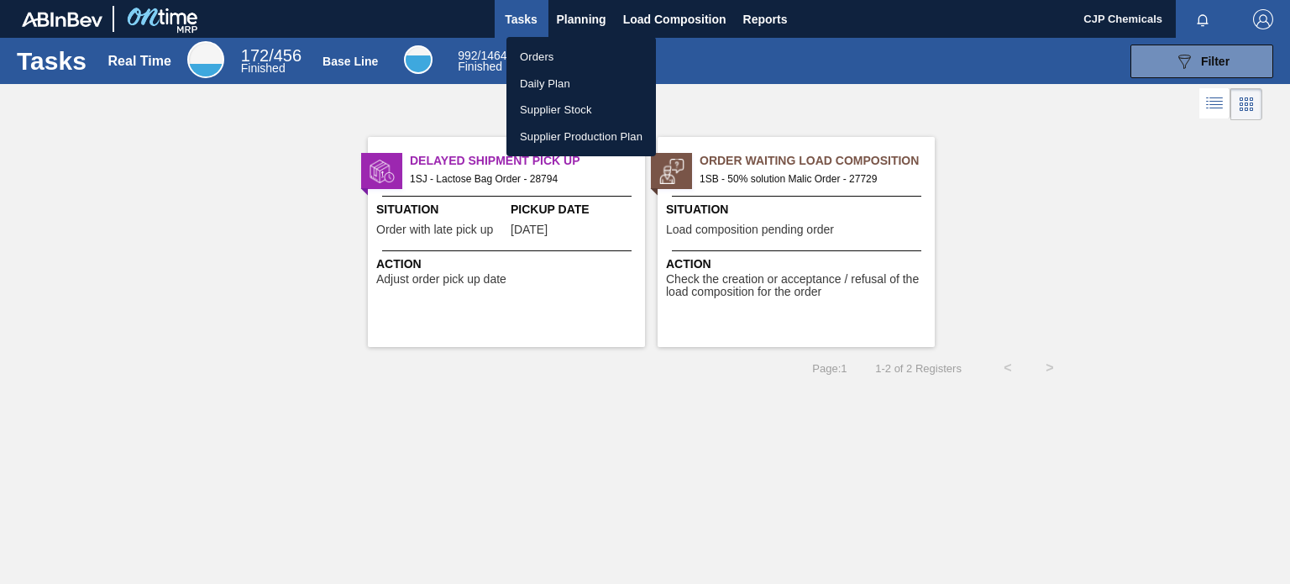
click at [545, 53] on li "Orders" at bounding box center [582, 57] width 150 height 27
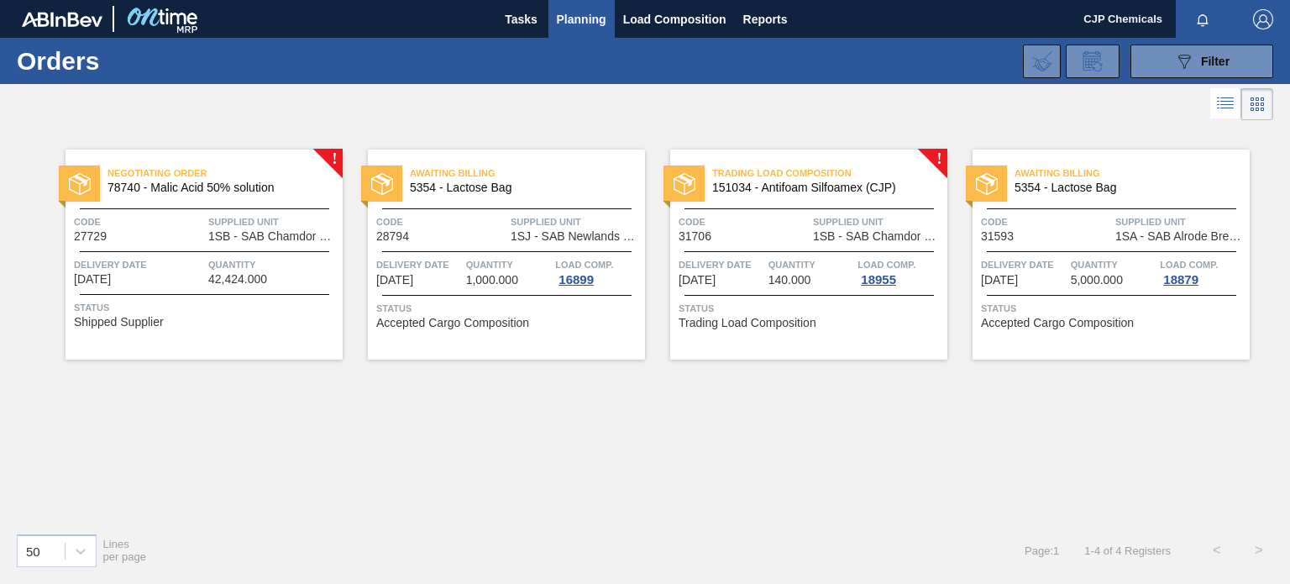
click at [746, 223] on span "Code" at bounding box center [744, 221] width 130 height 17
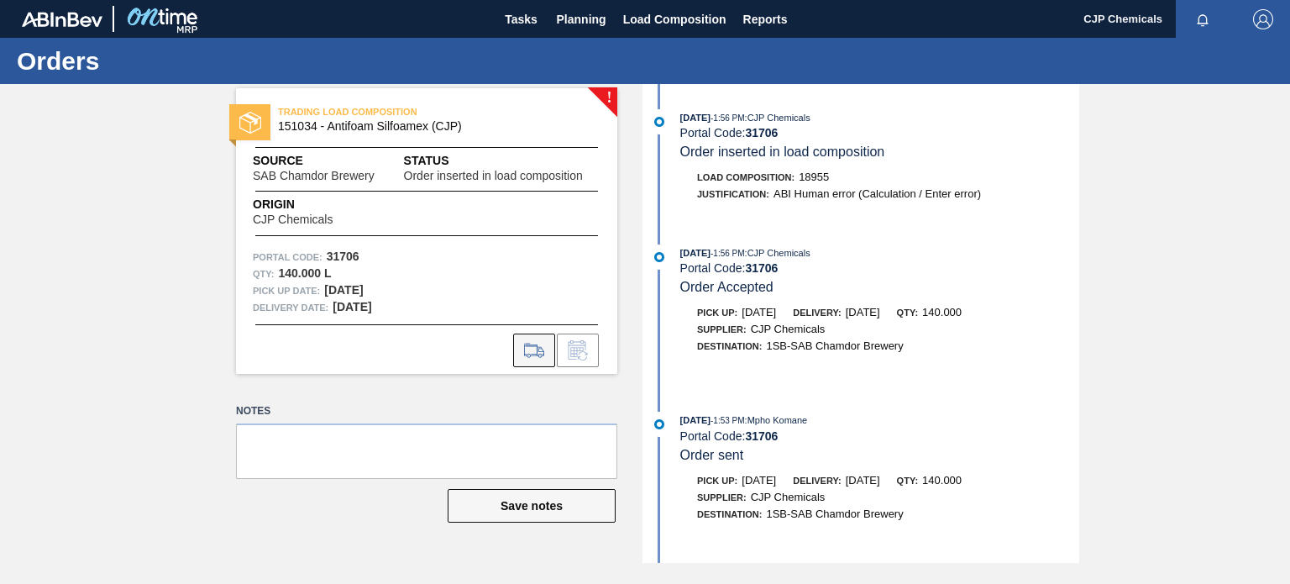
click at [548, 357] on button at bounding box center [534, 350] width 42 height 34
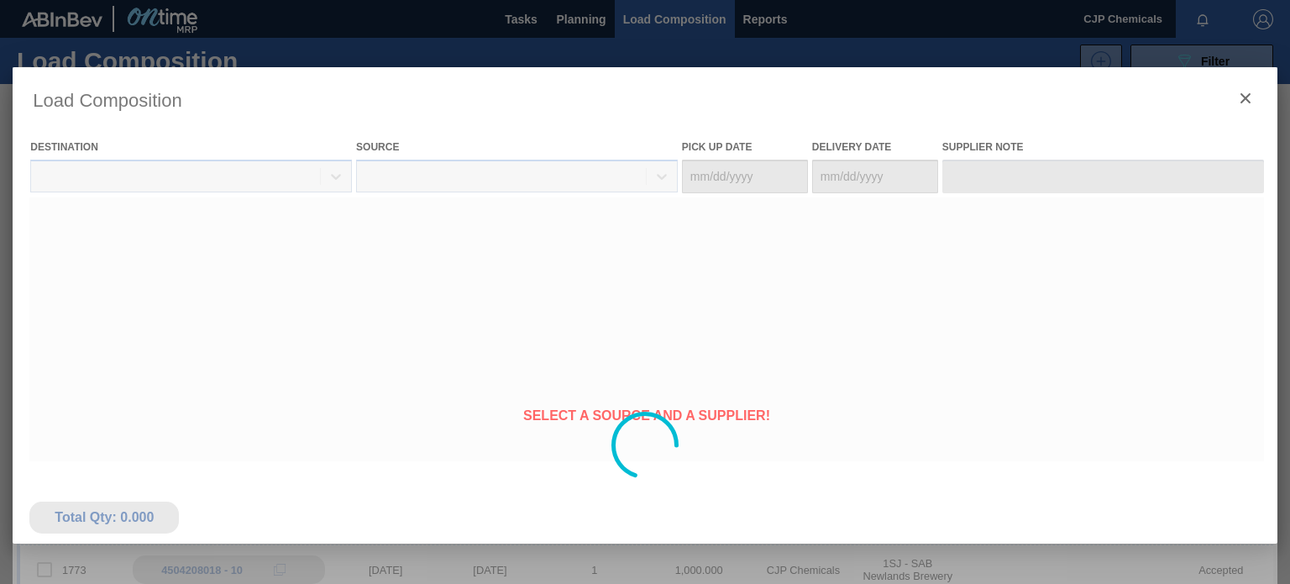
type Date "[DATE]"
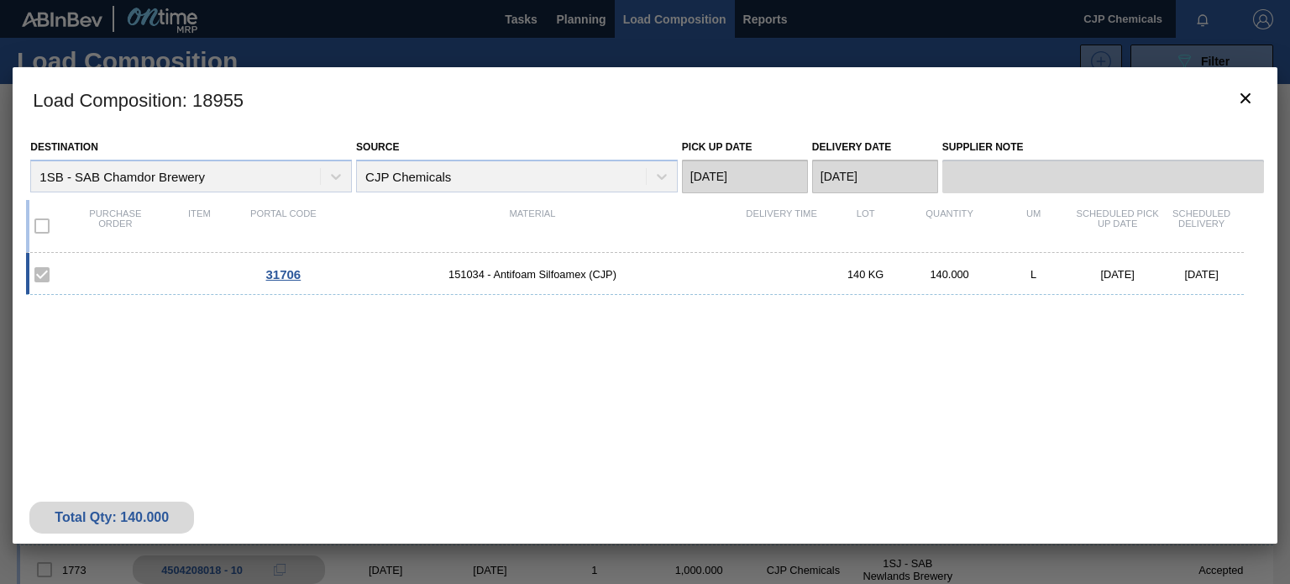
click at [286, 276] on span "31706" at bounding box center [283, 274] width 35 height 14
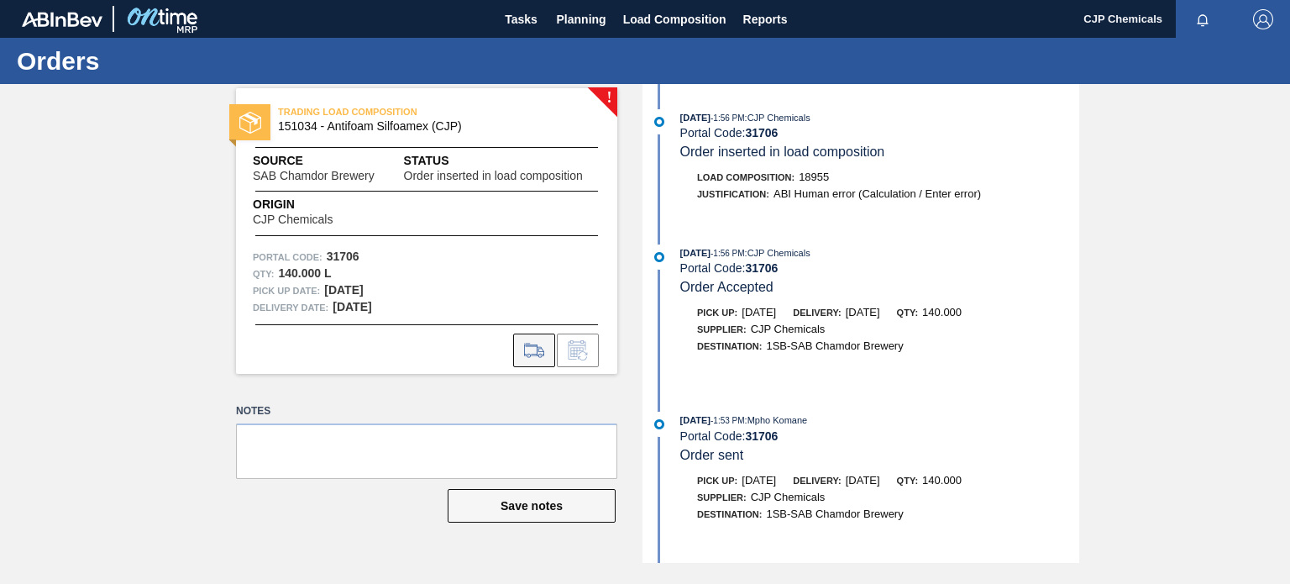
click at [524, 355] on icon at bounding box center [534, 350] width 27 height 20
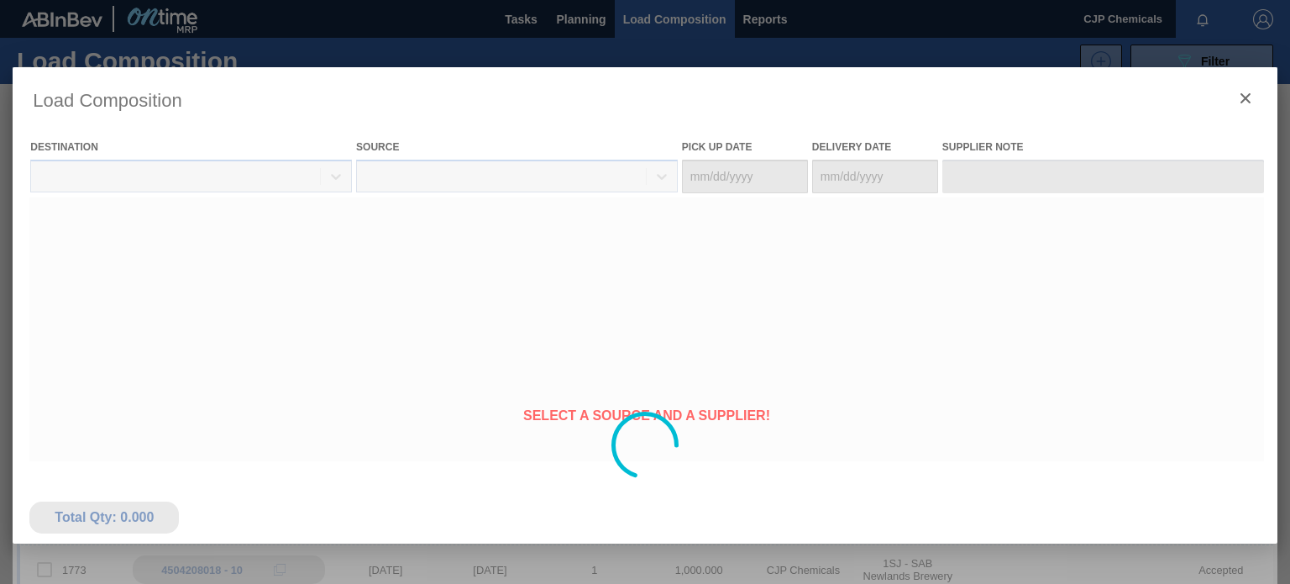
type Date "[DATE]"
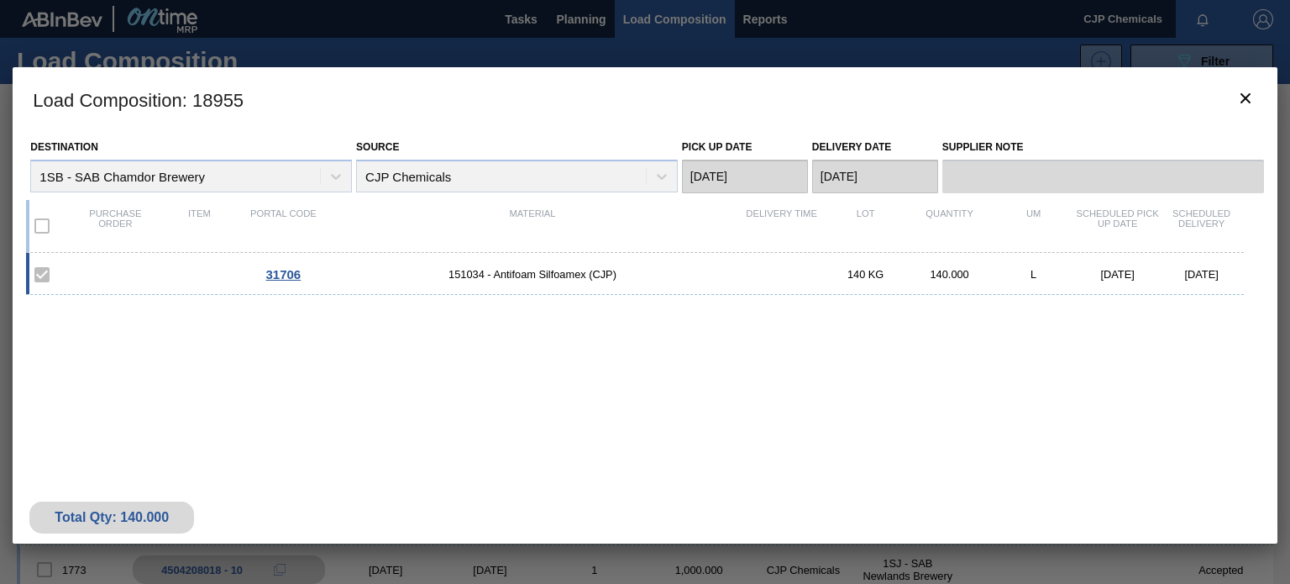
click at [30, 270] on label at bounding box center [41, 274] width 35 height 35
click at [44, 276] on label at bounding box center [41, 274] width 35 height 35
click at [44, 210] on label at bounding box center [41, 225] width 35 height 35
click at [1247, 103] on icon "botão de ícone" at bounding box center [1246, 98] width 20 height 20
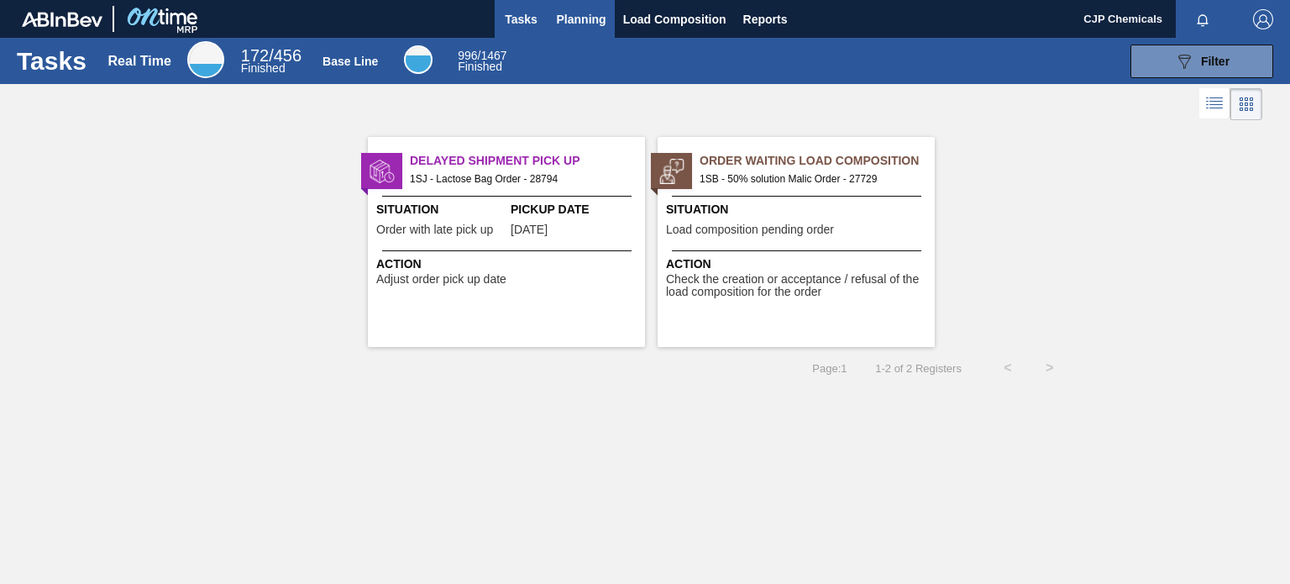
click at [577, 11] on span "Planning" at bounding box center [582, 19] width 50 height 20
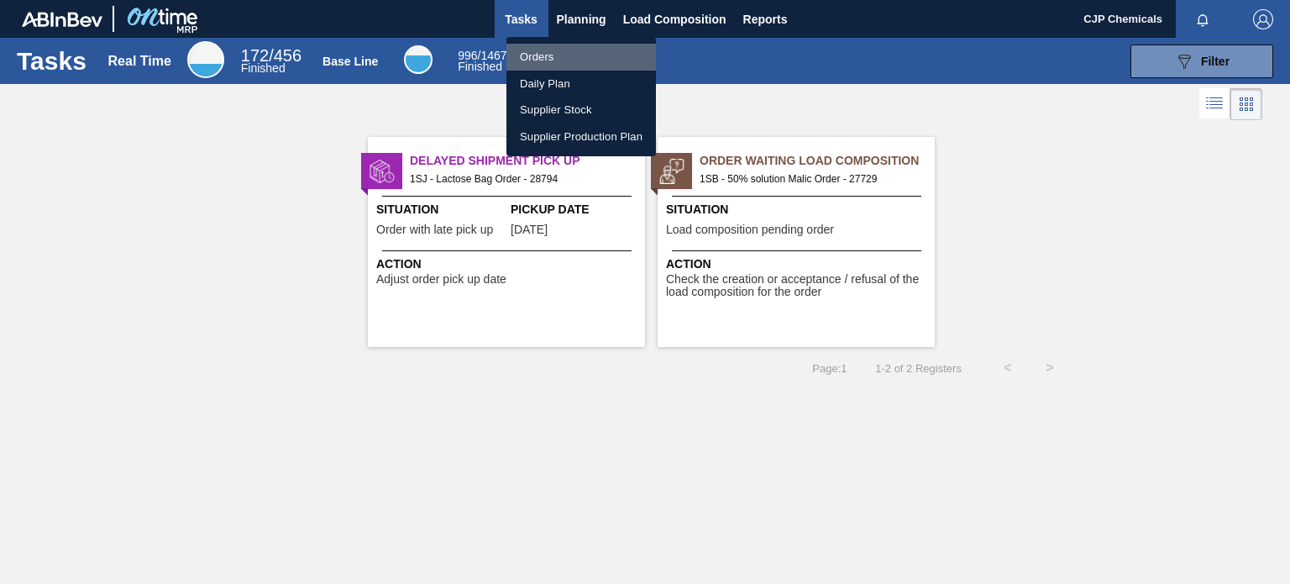
click at [543, 50] on li "Orders" at bounding box center [582, 57] width 150 height 27
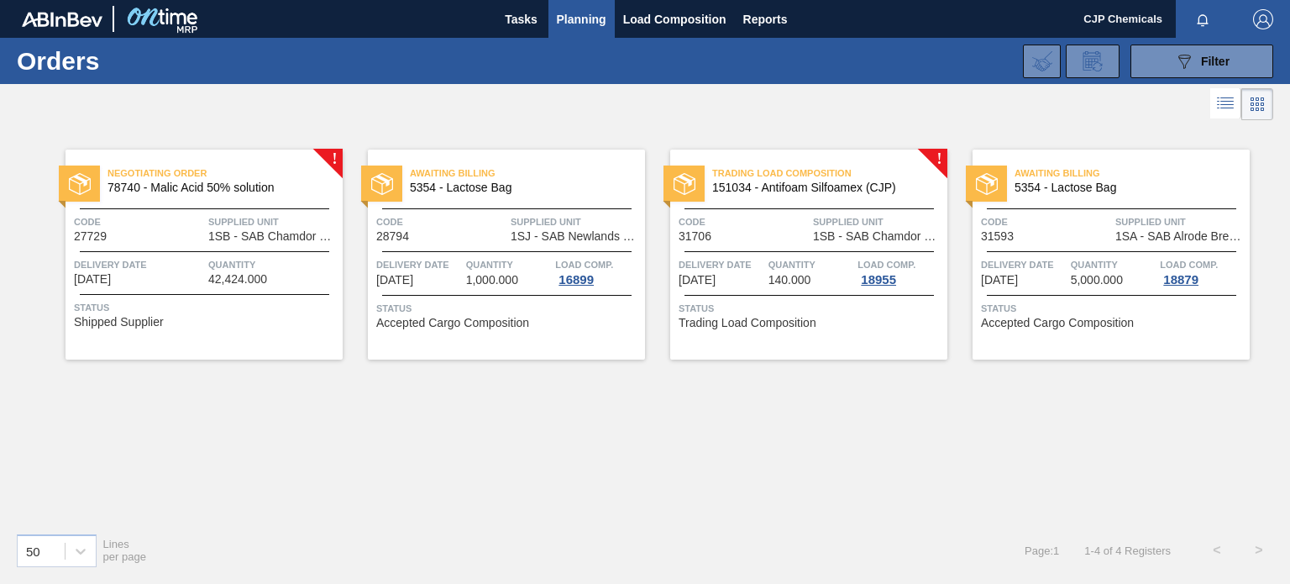
click at [761, 242] on div "Trading Load Composition 151034 - Antifoam Silfoamex (CJP) Code 31706 Supplied …" at bounding box center [808, 255] width 277 height 210
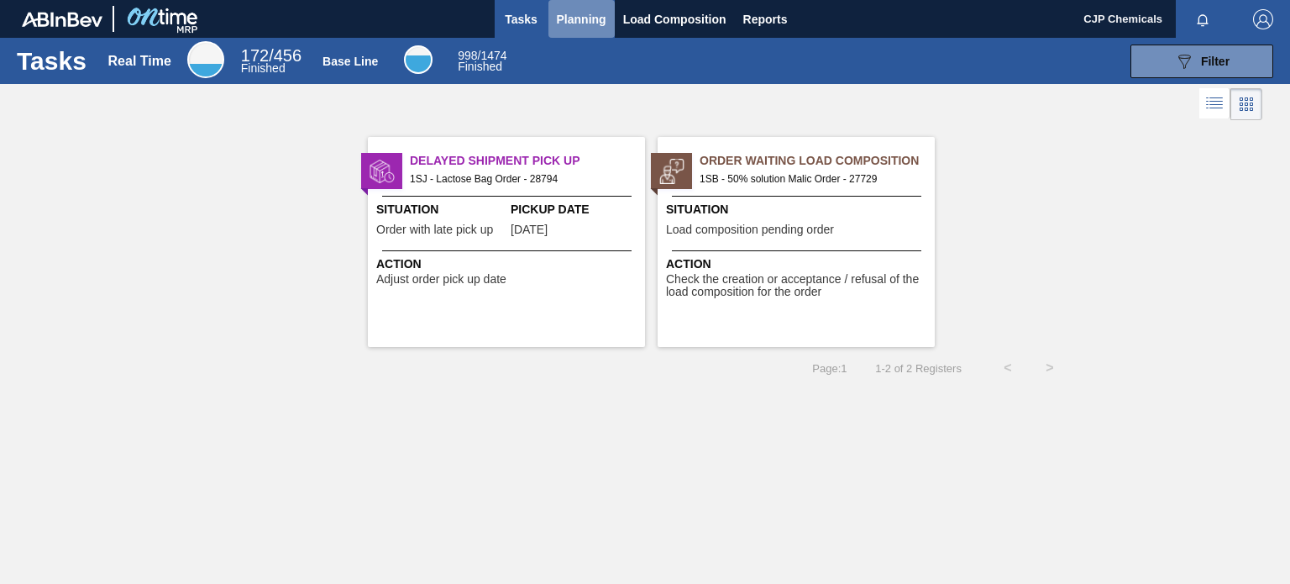
click at [598, 19] on span "Planning" at bounding box center [582, 19] width 50 height 20
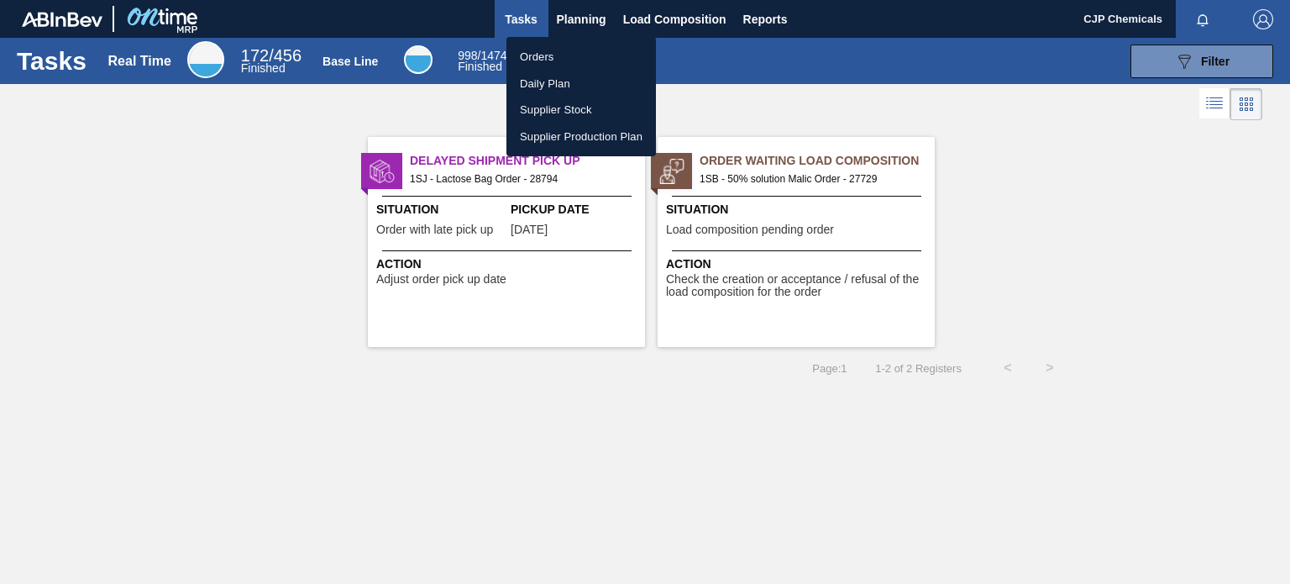
click at [538, 55] on li "Orders" at bounding box center [582, 57] width 150 height 27
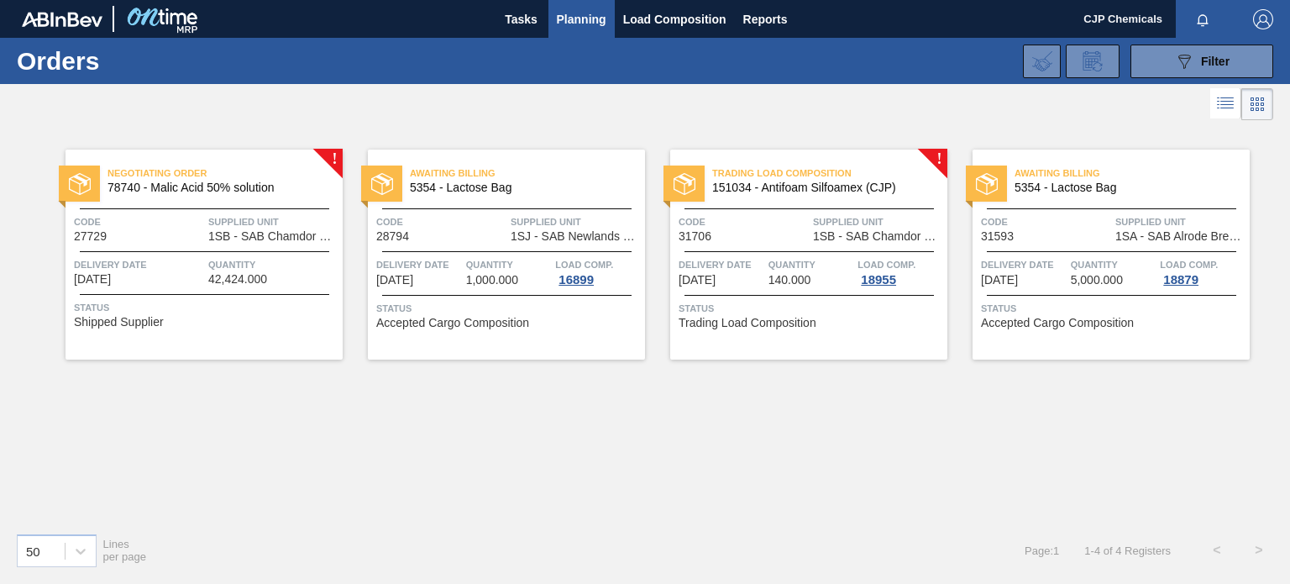
click at [753, 217] on span "Code" at bounding box center [744, 221] width 130 height 17
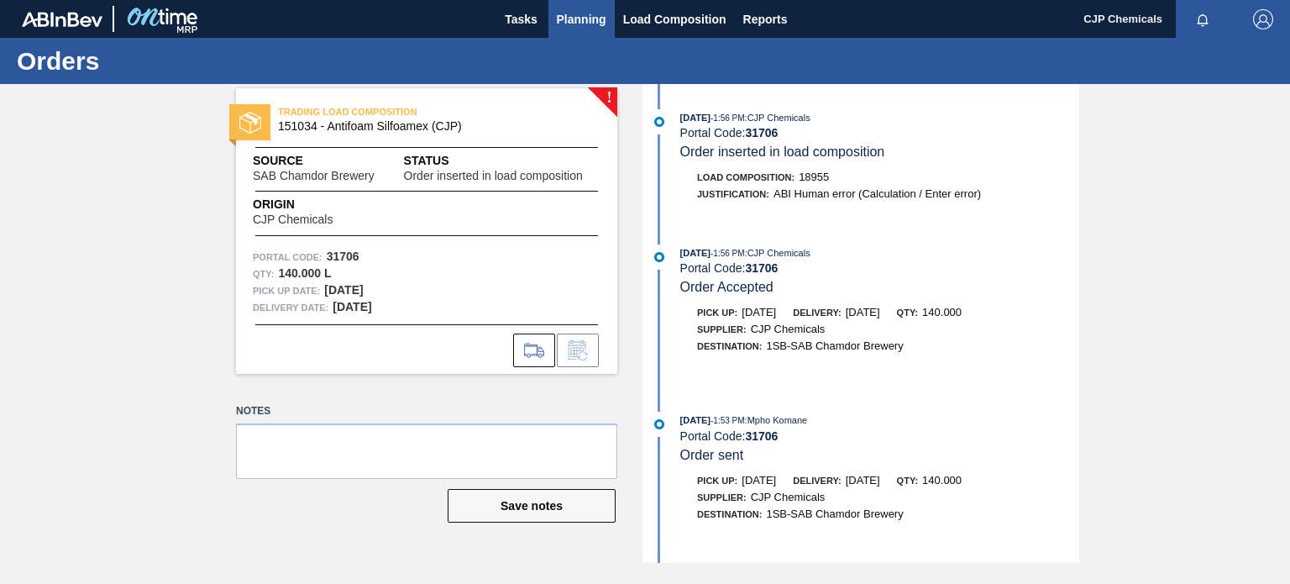
click at [579, 19] on span "Planning" at bounding box center [582, 19] width 50 height 20
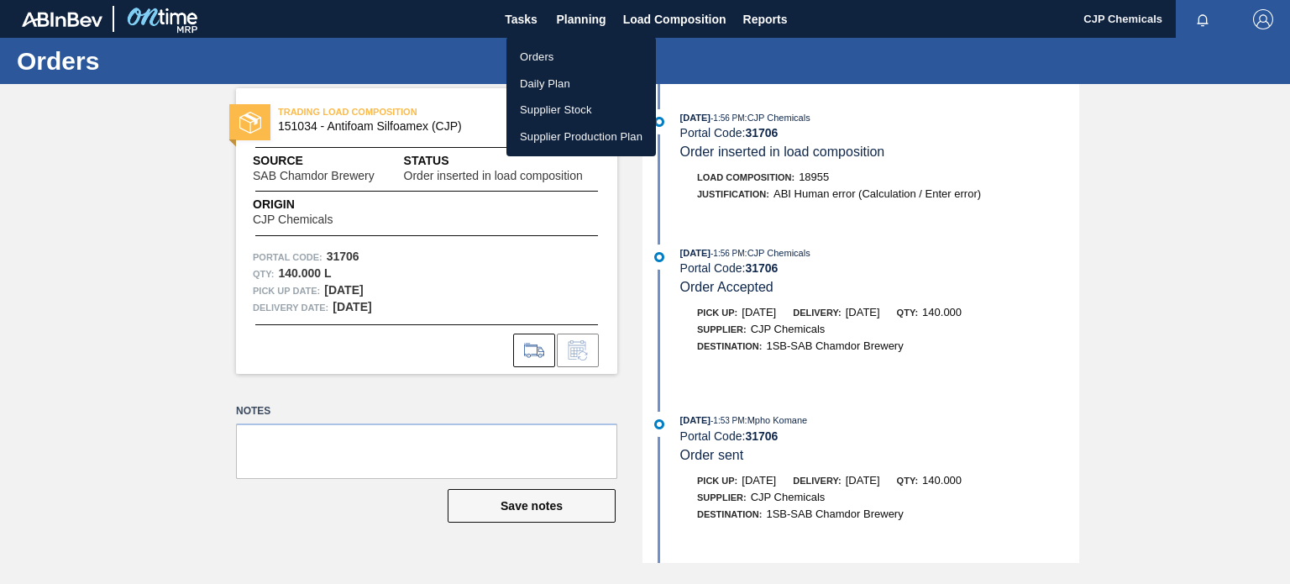
click at [528, 69] on li "Orders" at bounding box center [582, 57] width 150 height 27
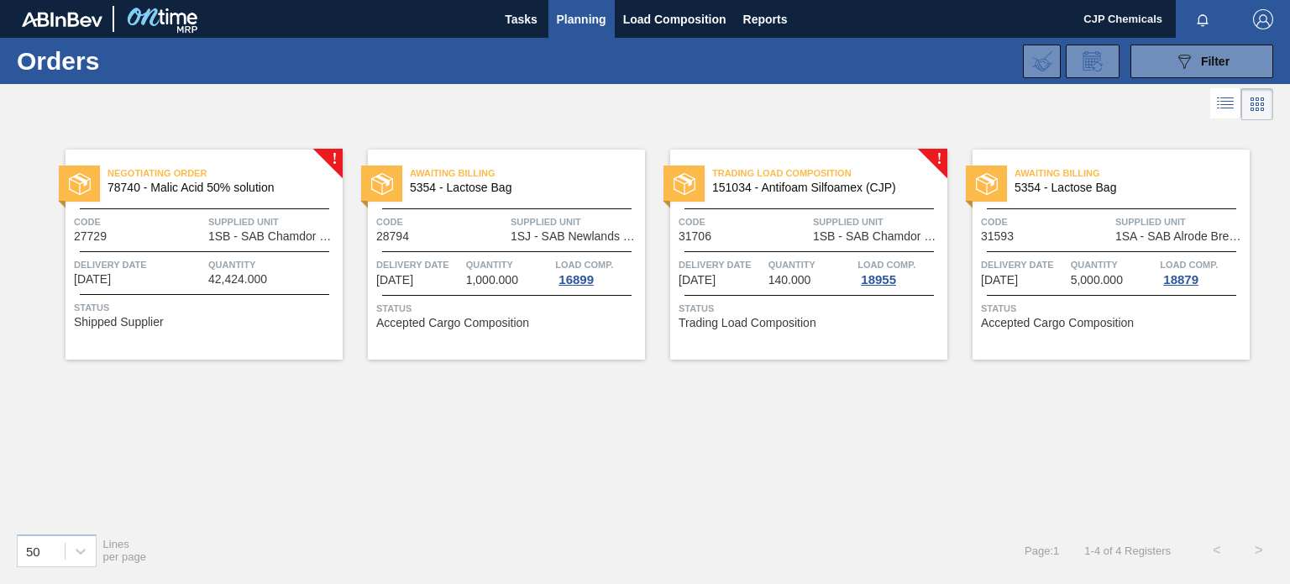
click at [781, 246] on div "Trading Load Composition 151034 - Antifoam Silfoamex (CJP) Code 31706 Supplied …" at bounding box center [808, 255] width 277 height 210
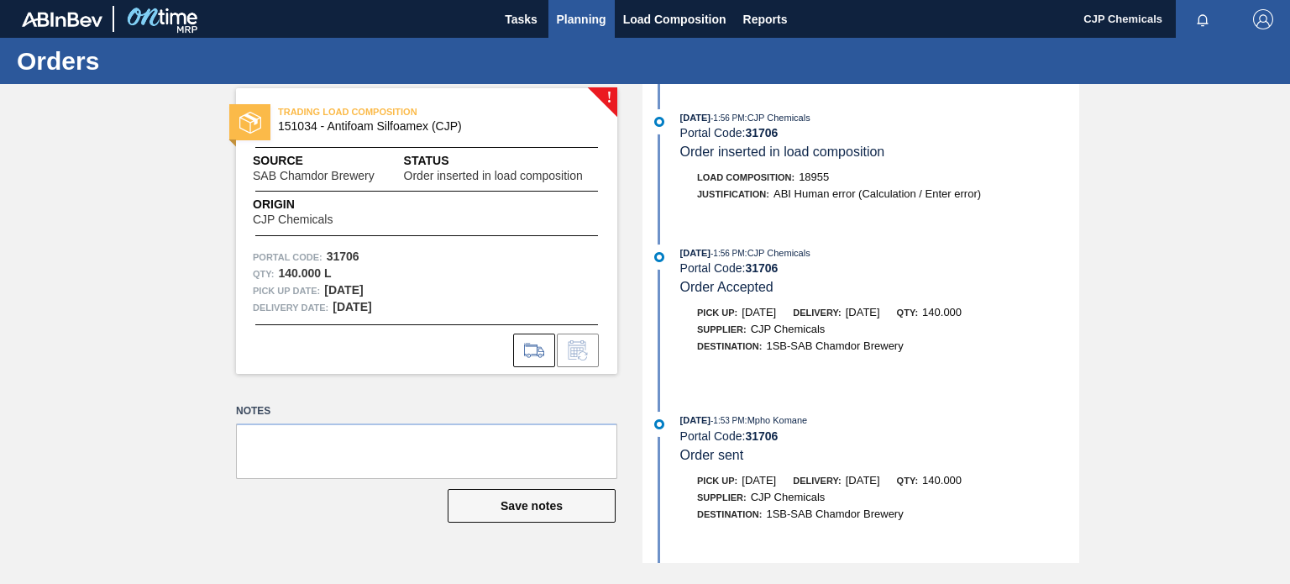
click at [591, 14] on span "Planning" at bounding box center [582, 19] width 50 height 20
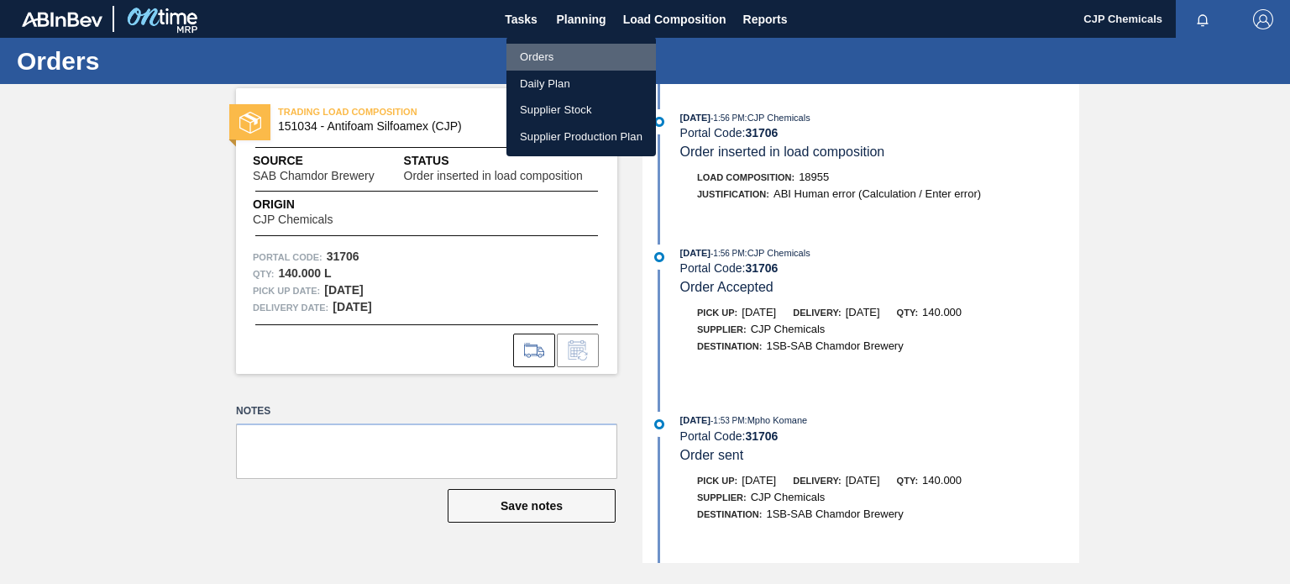
click at [541, 56] on li "Orders" at bounding box center [582, 57] width 150 height 27
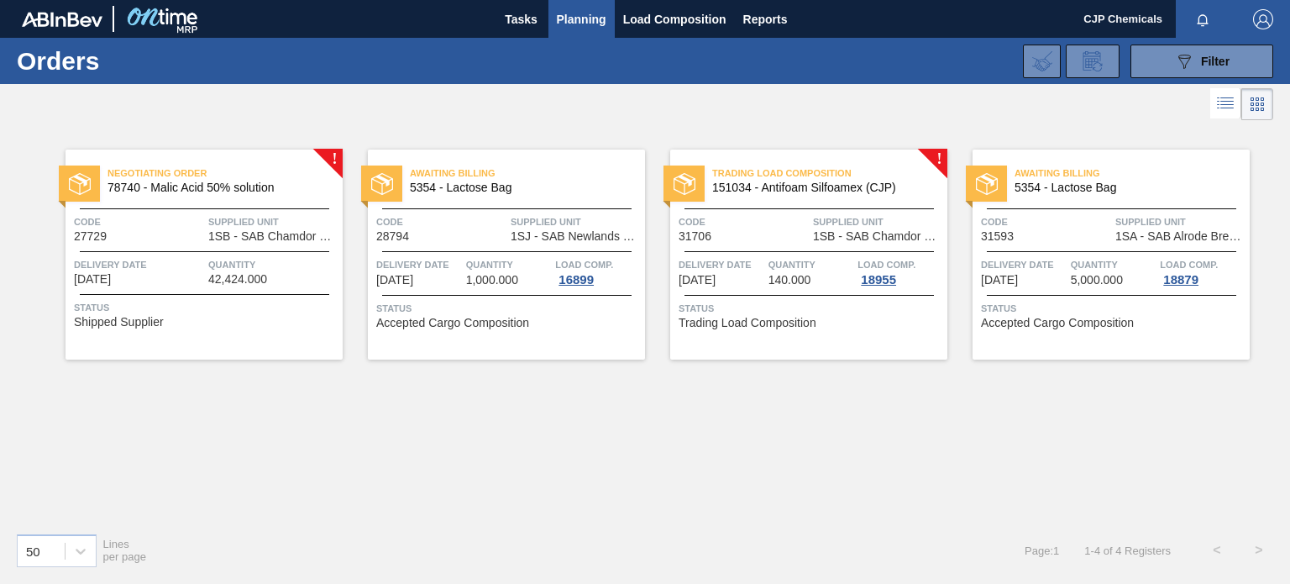
click at [595, 337] on div "Awaiting Billing 5354 - Lactose Bag Code 28794 Supplied Unit 1SJ - SAB Newlands…" at bounding box center [506, 255] width 277 height 210
